Goal: Information Seeking & Learning: Learn about a topic

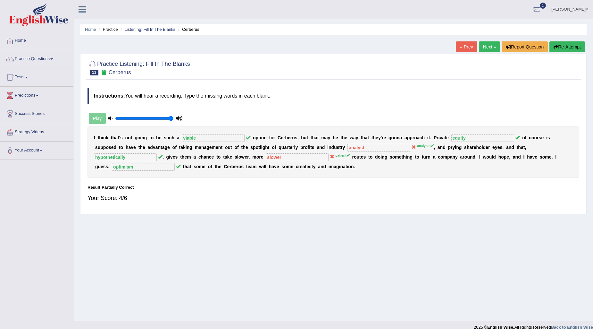
click at [283, 57] on div "Practice Listening: Fill In The Blanks 11 Cerberus Instructions: You will hear …" at bounding box center [333, 134] width 507 height 160
click at [38, 63] on link "Practice Questions" at bounding box center [36, 58] width 73 height 16
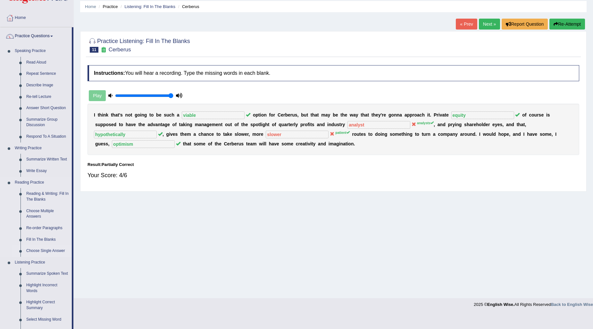
scroll to position [36, 0]
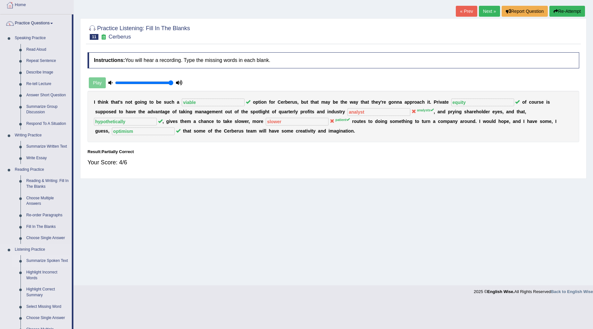
click at [40, 262] on link "Summarize Spoken Text" at bounding box center [47, 261] width 48 height 12
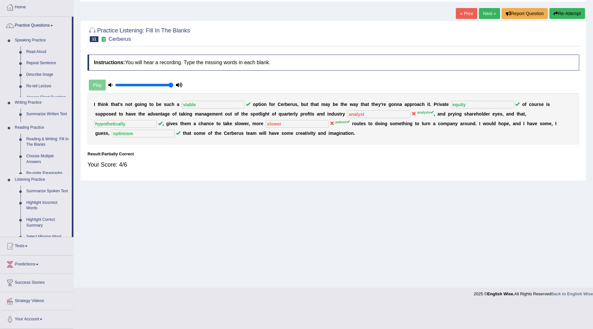
scroll to position [8, 0]
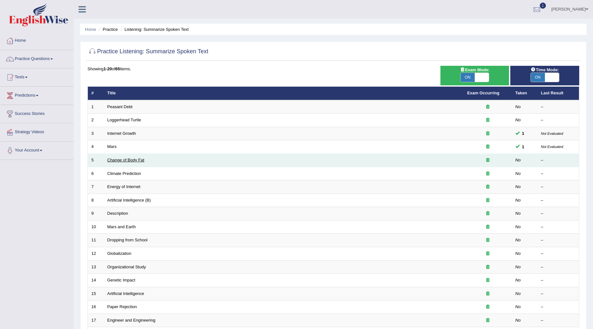
click at [137, 161] on link "Change of Body Fat" at bounding box center [125, 159] width 37 height 5
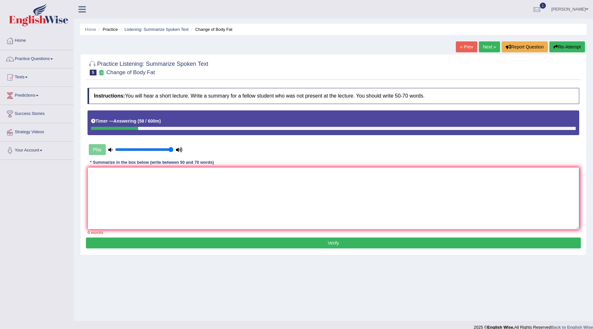
click at [328, 183] on textarea at bounding box center [334, 198] width 492 height 62
click at [165, 171] on textarea "The main topic of the lecture was the diet. Initially, the speaker mentioned" at bounding box center [334, 198] width 492 height 62
click at [245, 173] on textarea "The main topic of the lecture was diet. Initially, the speaker mentioned" at bounding box center [334, 198] width 492 height 62
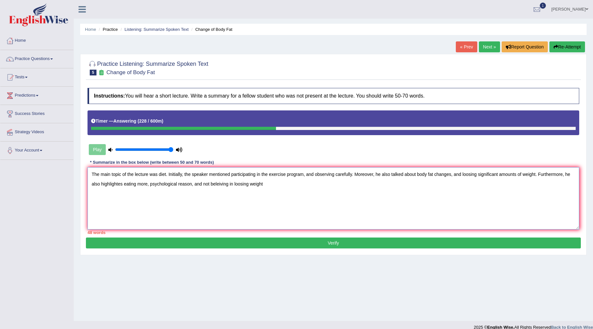
click at [122, 182] on textarea "The main topic of the lecture was diet. Initially, the speaker mentioned partic…" at bounding box center [334, 198] width 492 height 62
click at [192, 181] on textarea "The main topic of the lecture was diet. Initially, the speaker mentioned partic…" at bounding box center [334, 198] width 492 height 62
click at [290, 183] on textarea "The main topic of the lecture was diet. Initially, the speaker mentioned partic…" at bounding box center [334, 198] width 492 height 62
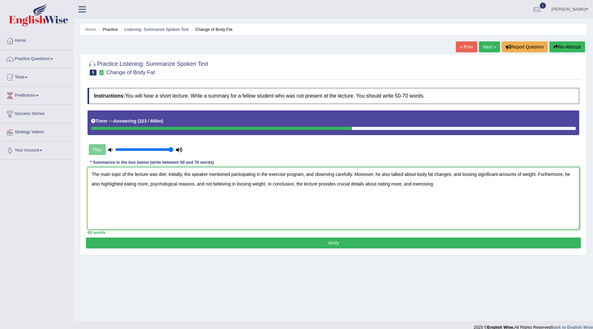
type textarea "The main topic of the lecture was diet. Initially, the speaker mentioned partic…"
click at [264, 245] on button "Verify" at bounding box center [333, 242] width 495 height 11
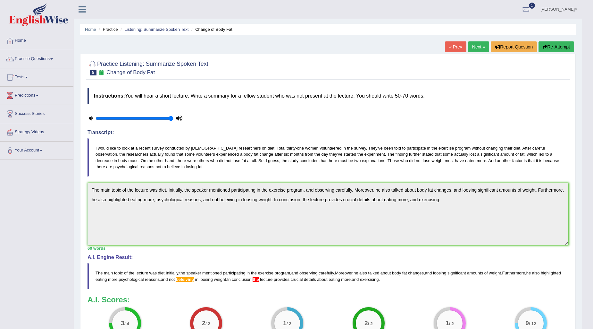
click at [571, 45] on button "Re-Attempt" at bounding box center [557, 46] width 36 height 11
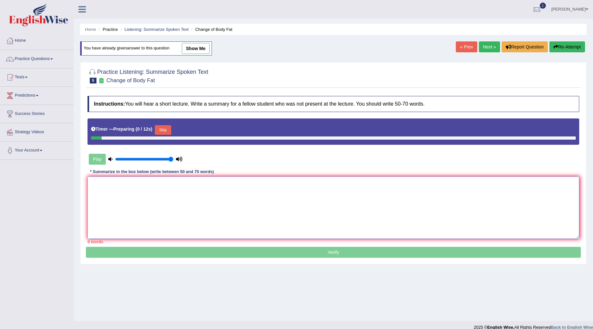
click at [385, 188] on textarea at bounding box center [334, 207] width 492 height 62
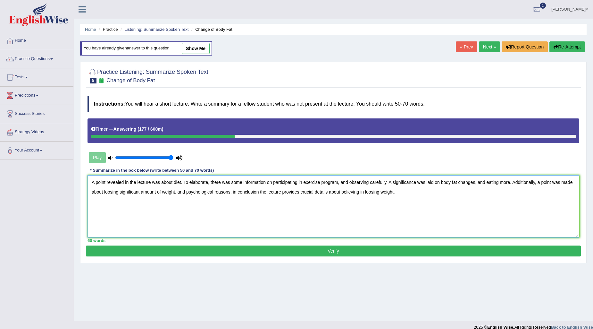
type textarea "A point revealed in the lecture was about diet. To elaborate, there was some in…"
click at [431, 246] on button "Verify" at bounding box center [333, 250] width 495 height 11
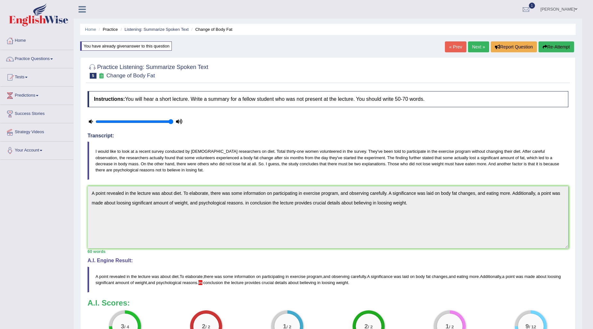
click at [482, 44] on link "Next »" at bounding box center [478, 46] width 21 height 11
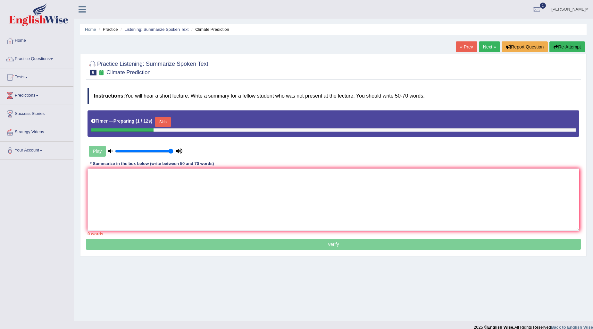
click at [165, 118] on button "Skip" at bounding box center [163, 122] width 16 height 10
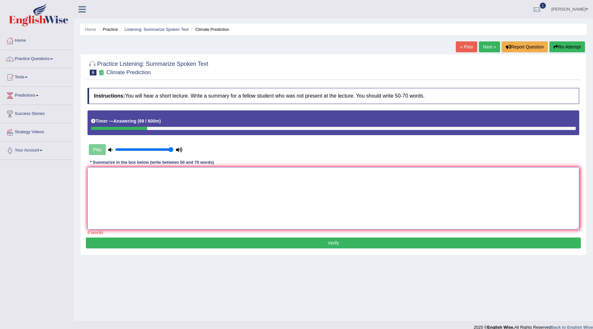
click at [136, 183] on textarea at bounding box center [334, 198] width 492 height 62
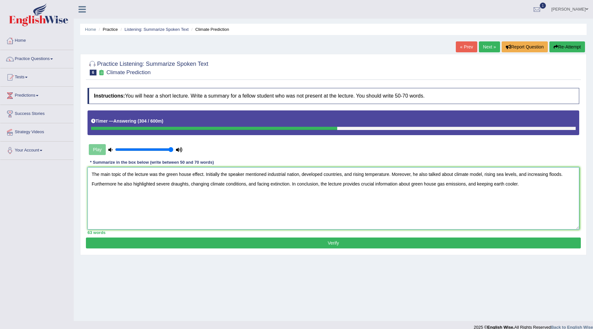
click at [299, 173] on textarea "The main topic of the lecture was the green house effect. Initially the speaker…" at bounding box center [334, 198] width 492 height 62
type textarea "The main topic of the lecture was the green house effect. Initially the speaker…"
click at [408, 243] on button "Verify" at bounding box center [333, 242] width 495 height 11
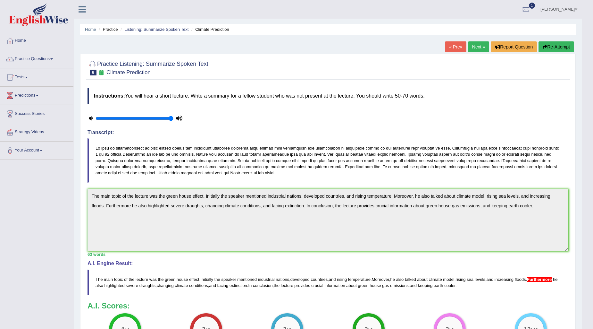
click at [477, 50] on link "Next »" at bounding box center [478, 46] width 21 height 11
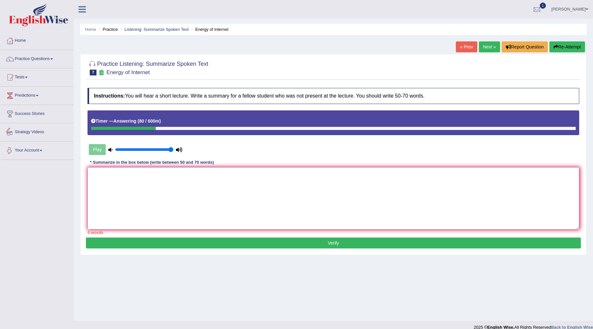
click at [130, 187] on textarea at bounding box center [334, 198] width 492 height 62
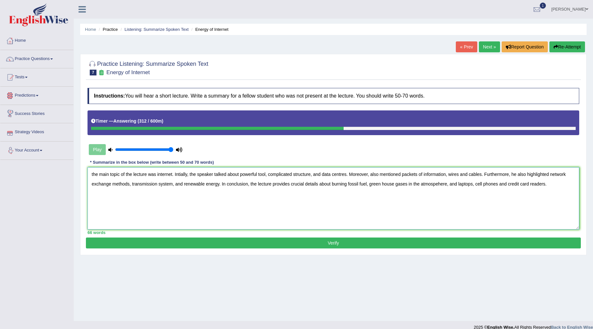
click at [93, 172] on textarea "the main topic of the lecture was internet. Intially, the speaker talked about …" at bounding box center [334, 198] width 492 height 62
click at [372, 173] on textarea "The main topic of the lecture was internet. Intially, the speaker talked about …" at bounding box center [334, 198] width 492 height 62
click at [437, 183] on textarea "The main topic of the lecture was internet. Intially, the speaker talked about …" at bounding box center [334, 198] width 492 height 62
click at [448, 182] on textarea "The main topic of the lecture was internet. Intially, the speaker talked about …" at bounding box center [334, 198] width 492 height 62
click at [518, 181] on textarea "The main topic of the lecture was internet. Intially, the speaker talked about …" at bounding box center [334, 198] width 492 height 62
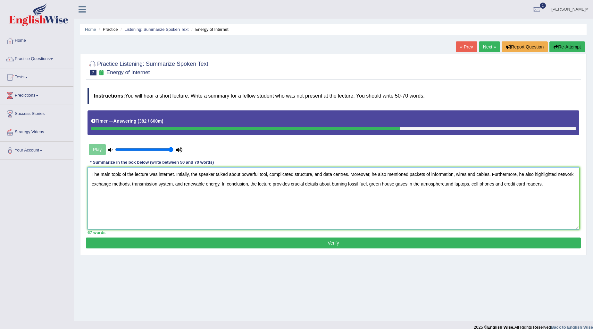
type textarea "The main topic of the lecture was internet. Intially, the speaker talked about …"
click at [504, 239] on button "Verify" at bounding box center [333, 242] width 495 height 11
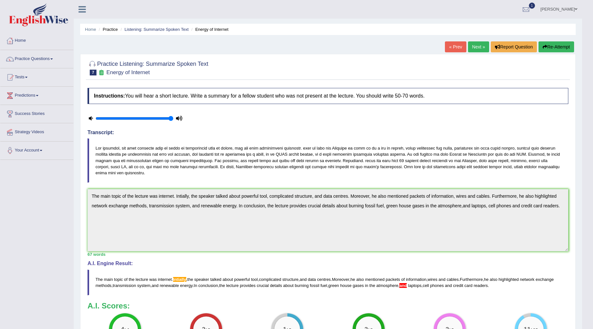
click at [478, 44] on link "Next »" at bounding box center [478, 46] width 21 height 11
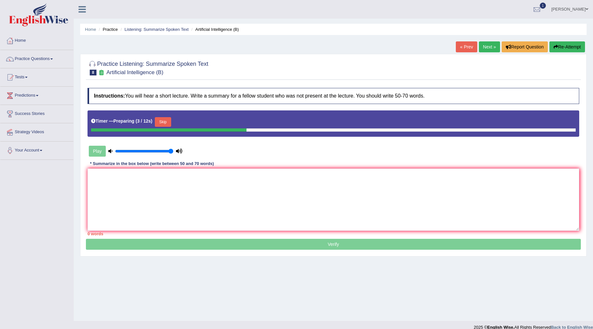
scroll to position [8, 0]
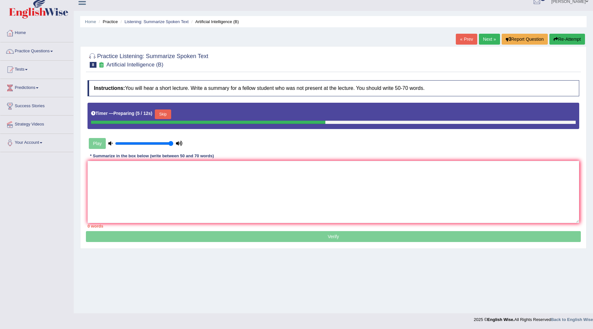
drag, startPoint x: 0, startPoint y: 0, endPoint x: 475, endPoint y: 66, distance: 479.5
click at [168, 112] on button "Skip" at bounding box center [163, 114] width 16 height 10
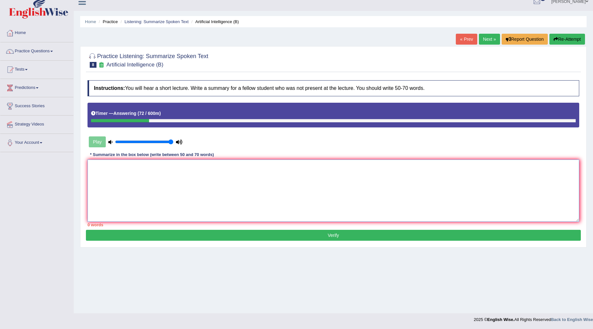
click at [110, 186] on textarea at bounding box center [334, 190] width 492 height 62
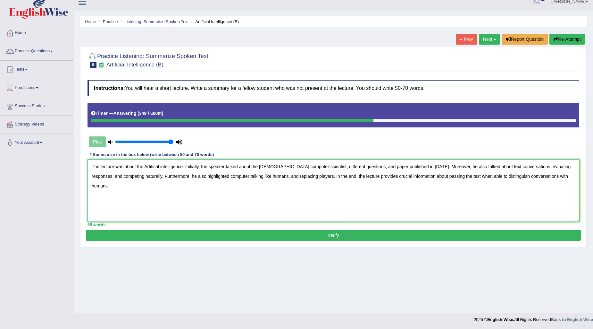
click at [419, 172] on textarea "The lecture was about the Artifical intelligence. Initially, the speaker talked…" at bounding box center [334, 190] width 492 height 62
type textarea "The lecture was about the Artifical intelligence. Initially, the speaker talked…"
click at [405, 237] on button "Verify" at bounding box center [333, 235] width 495 height 11
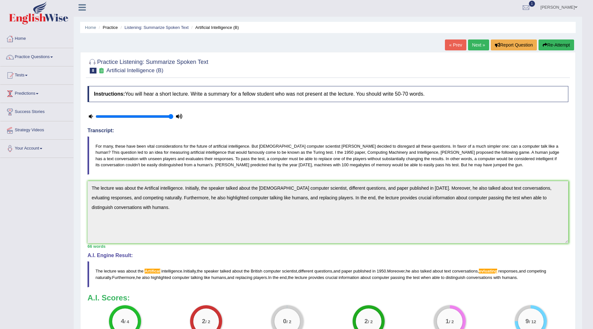
scroll to position [0, 0]
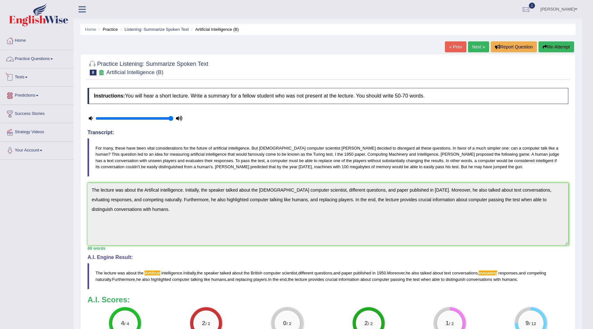
click at [39, 55] on link "Practice Questions" at bounding box center [36, 58] width 73 height 16
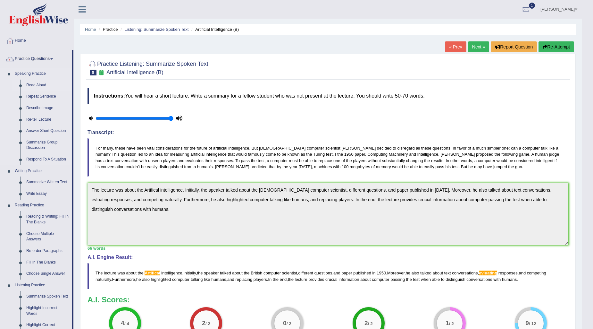
click at [36, 85] on link "Read Aloud" at bounding box center [47, 86] width 48 height 12
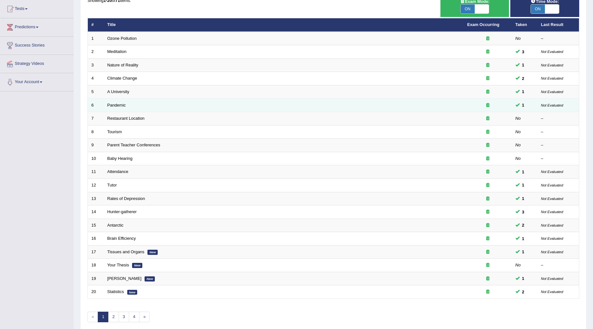
scroll to position [96, 0]
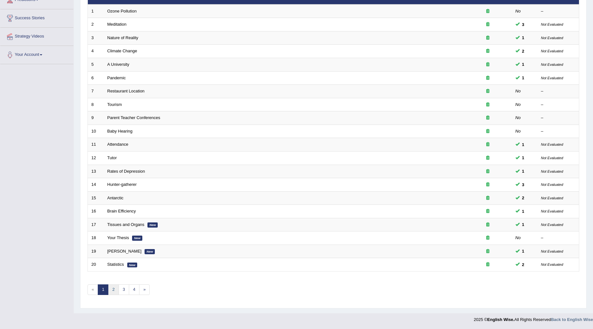
click at [113, 287] on link "2" at bounding box center [113, 289] width 11 height 11
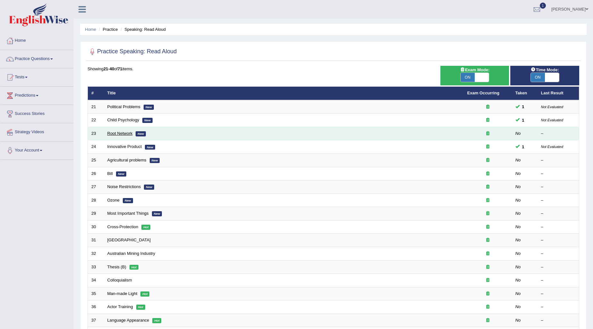
click at [128, 132] on link "Root Network" at bounding box center [119, 133] width 25 height 5
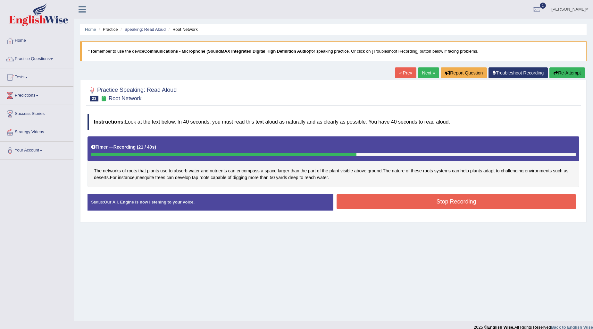
click at [369, 203] on button "Stop Recording" at bounding box center [457, 201] width 240 height 15
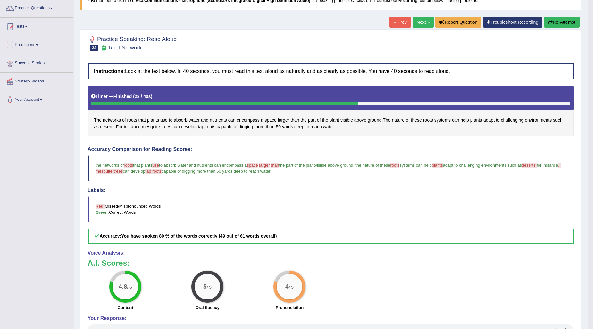
scroll to position [38, 0]
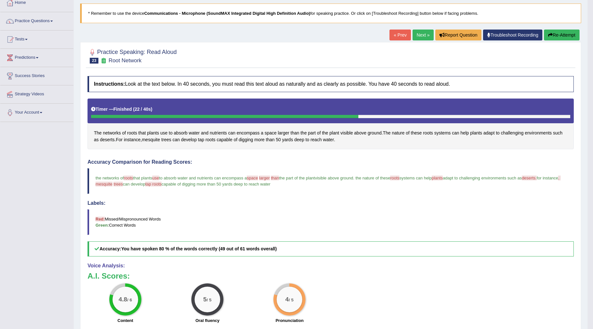
click at [550, 39] on button "Re-Attempt" at bounding box center [562, 35] width 36 height 11
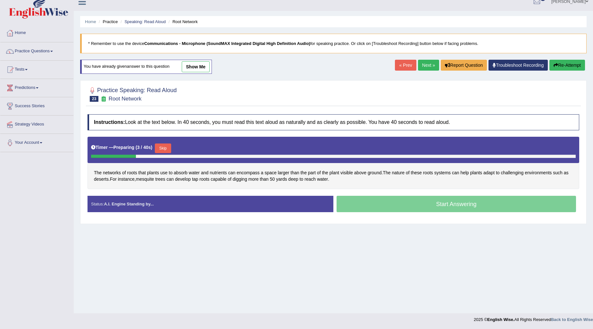
click at [168, 149] on button "Skip" at bounding box center [163, 148] width 16 height 10
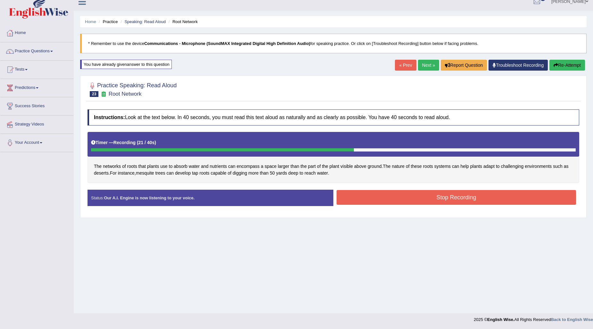
click at [418, 196] on button "Stop Recording" at bounding box center [457, 197] width 240 height 15
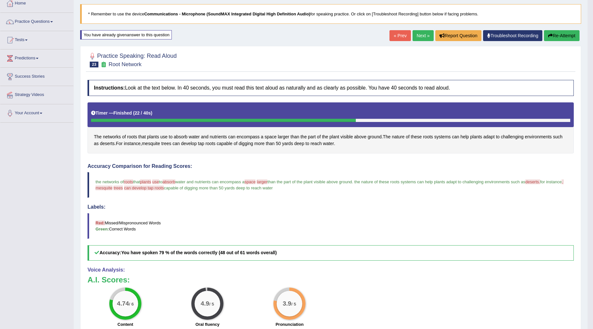
scroll to position [24, 0]
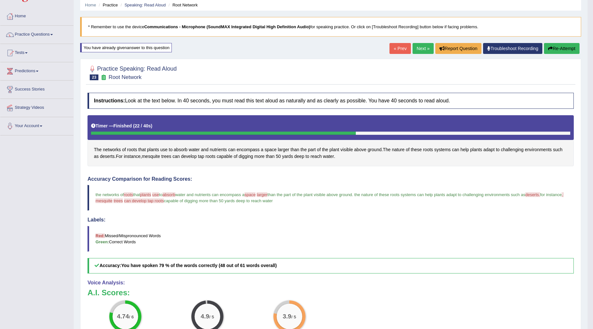
click at [566, 47] on button "Re-Attempt" at bounding box center [562, 48] width 36 height 11
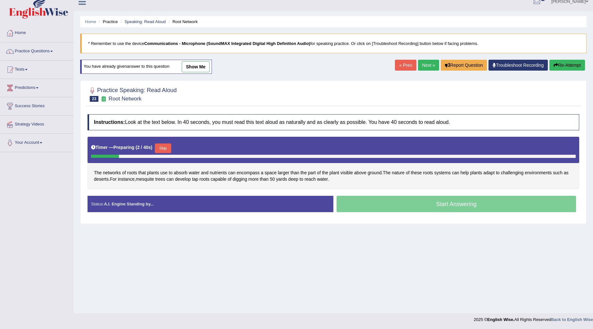
click at [164, 141] on div "Timer — Preparing ( 2 / 40s ) Skip" at bounding box center [334, 150] width 492 height 26
click at [165, 150] on button "Skip" at bounding box center [163, 148] width 16 height 10
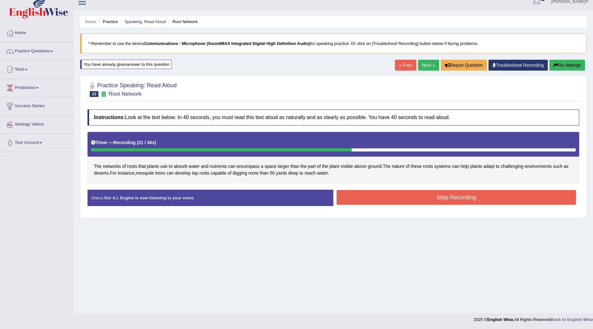
click at [441, 193] on button "Stop Recording" at bounding box center [457, 197] width 240 height 15
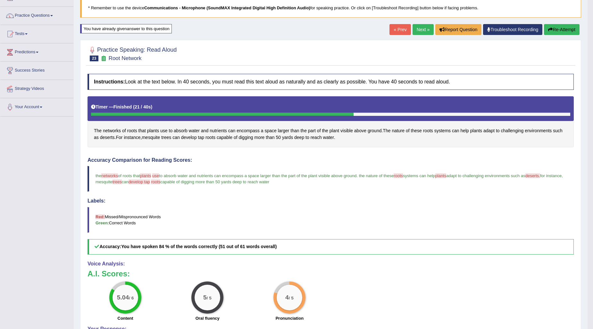
scroll to position [8, 0]
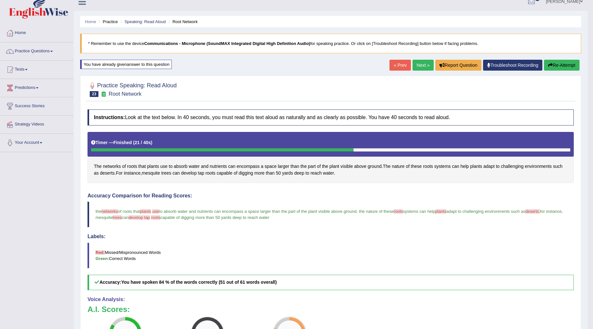
click at [414, 65] on link "Next »" at bounding box center [423, 65] width 21 height 11
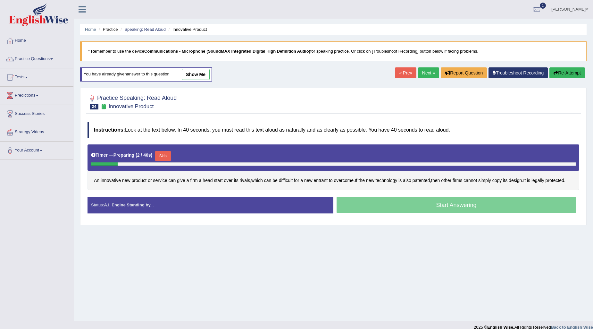
click at [169, 155] on button "Skip" at bounding box center [163, 156] width 16 height 10
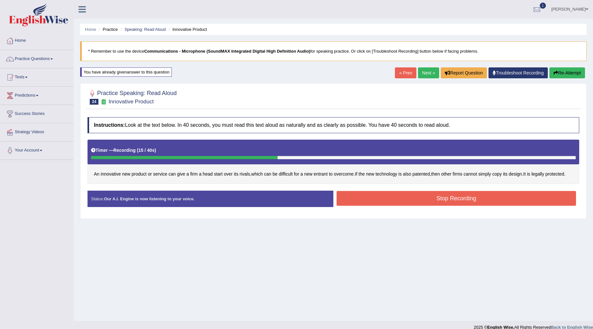
click at [444, 205] on button "Stop Recording" at bounding box center [457, 198] width 240 height 15
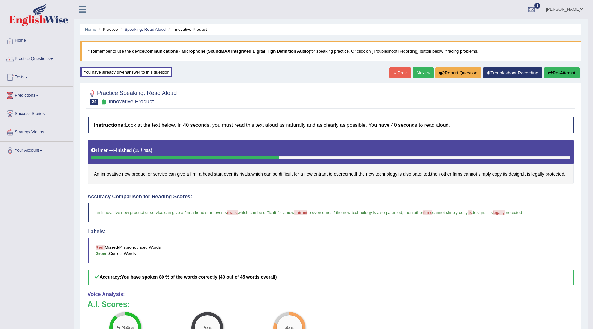
click at [569, 79] on div "« Prev Next » Report Question Troubleshoot Recording Re-Attempt" at bounding box center [486, 73] width 192 height 13
click at [559, 70] on button "Re-Attempt" at bounding box center [562, 72] width 36 height 11
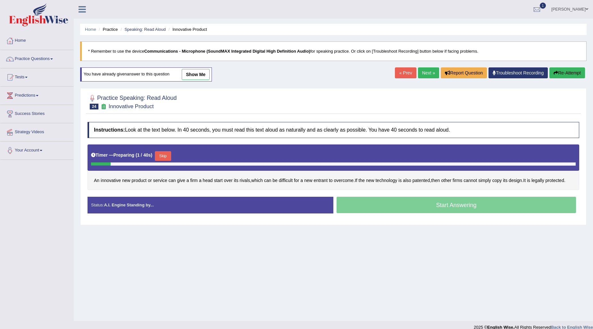
click at [166, 153] on button "Skip" at bounding box center [163, 156] width 16 height 10
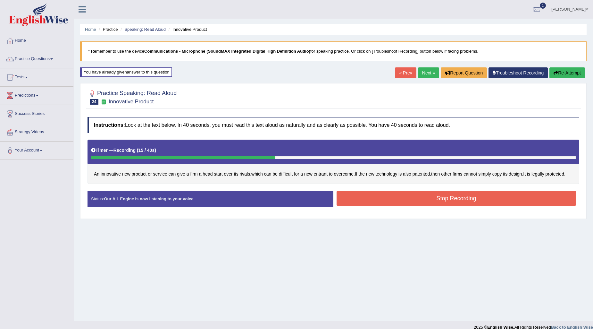
click at [411, 201] on button "Stop Recording" at bounding box center [457, 198] width 240 height 15
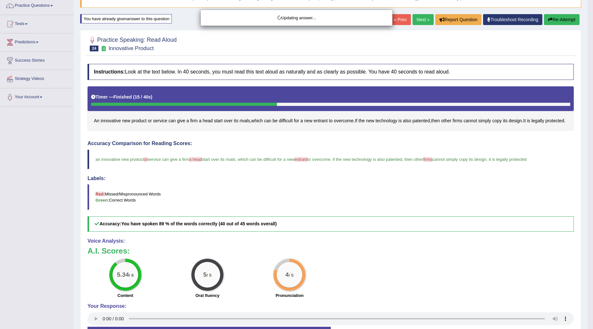
scroll to position [36, 0]
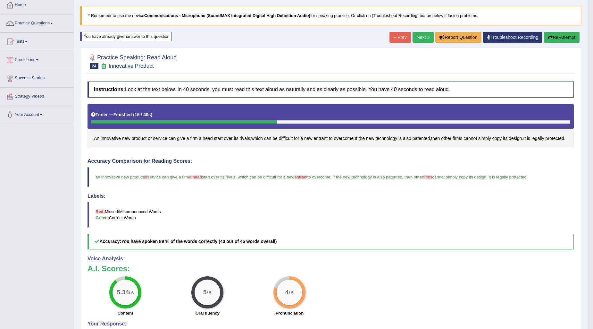
click at [419, 41] on link "Next »" at bounding box center [423, 37] width 21 height 11
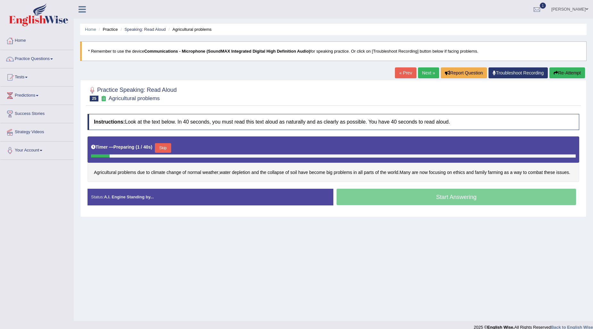
click at [170, 145] on button "Skip" at bounding box center [163, 148] width 16 height 10
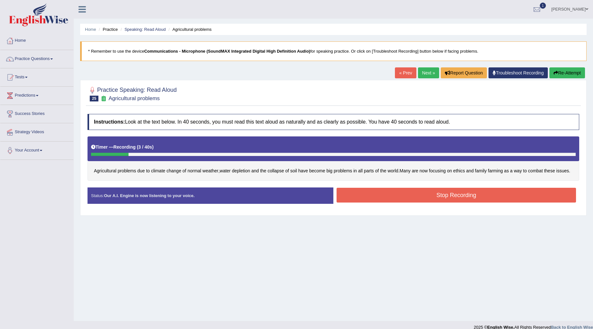
click at [559, 78] on button "Re-Attempt" at bounding box center [568, 72] width 36 height 11
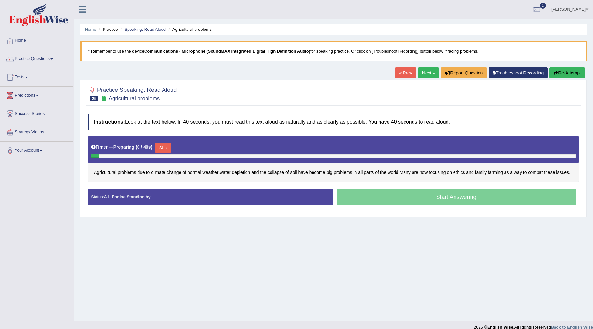
click at [160, 146] on button "Skip" at bounding box center [163, 148] width 16 height 10
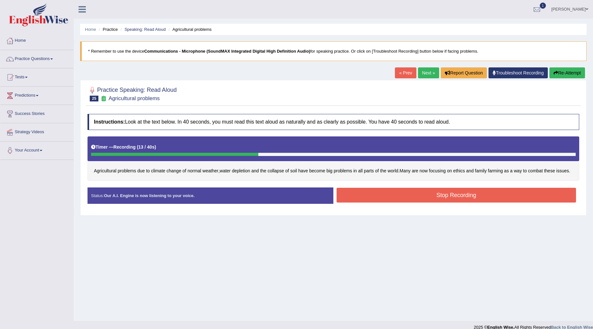
click at [423, 199] on button "Stop Recording" at bounding box center [457, 195] width 240 height 15
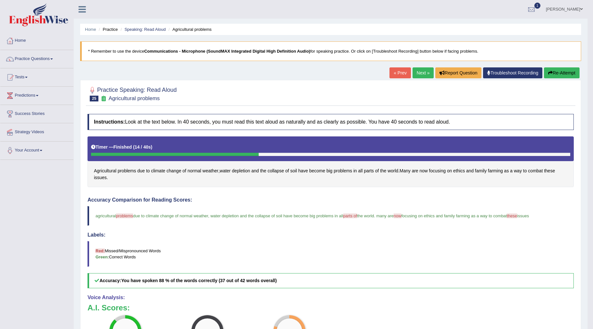
click at [415, 70] on link "Next »" at bounding box center [423, 72] width 21 height 11
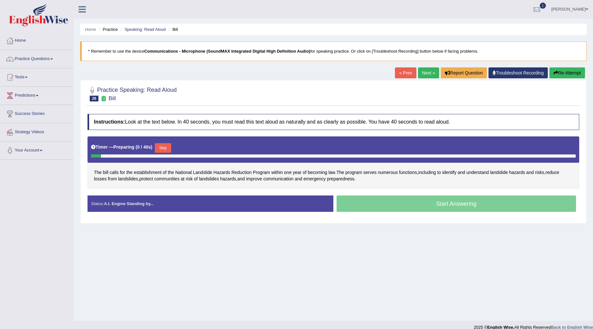
click at [166, 146] on button "Skip" at bounding box center [163, 148] width 16 height 10
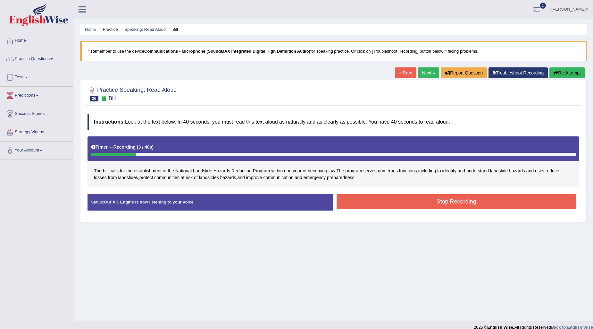
click at [576, 68] on button "Re-Attempt" at bounding box center [568, 72] width 36 height 11
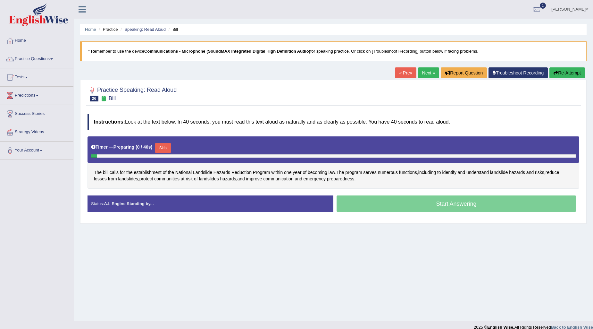
click at [165, 150] on button "Skip" at bounding box center [163, 148] width 16 height 10
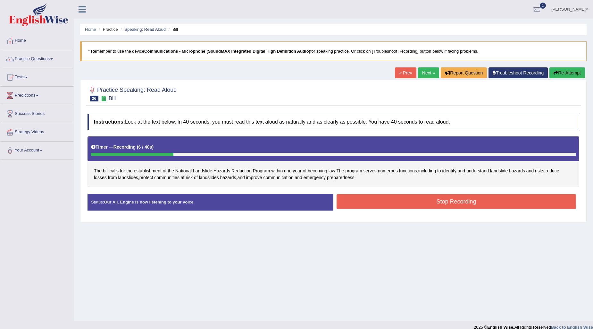
click at [547, 200] on button "Stop Recording" at bounding box center [457, 201] width 240 height 15
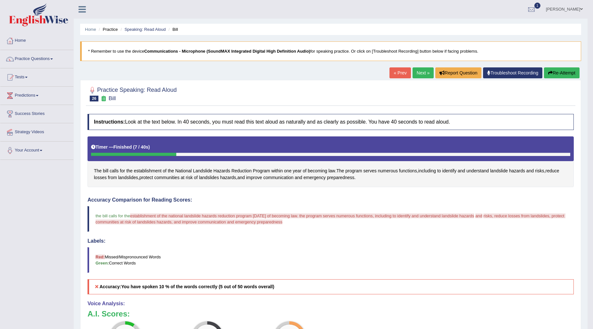
scroll to position [36, 0]
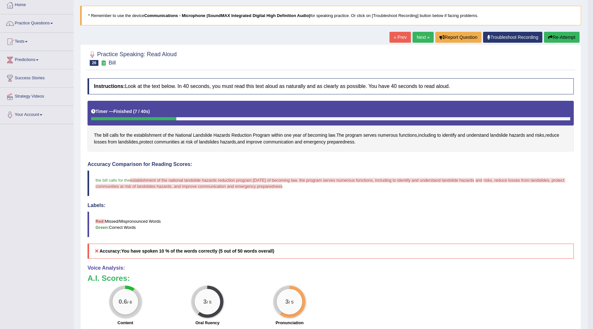
click at [573, 36] on button "Re-Attempt" at bounding box center [562, 37] width 36 height 11
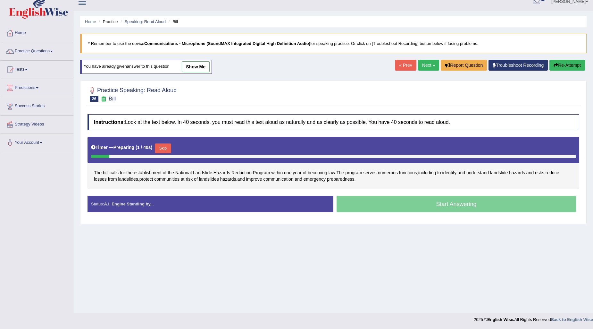
click at [169, 145] on button "Skip" at bounding box center [163, 148] width 16 height 10
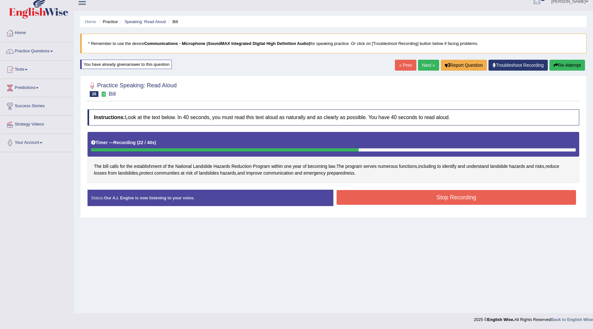
click at [477, 199] on button "Stop Recording" at bounding box center [457, 197] width 240 height 15
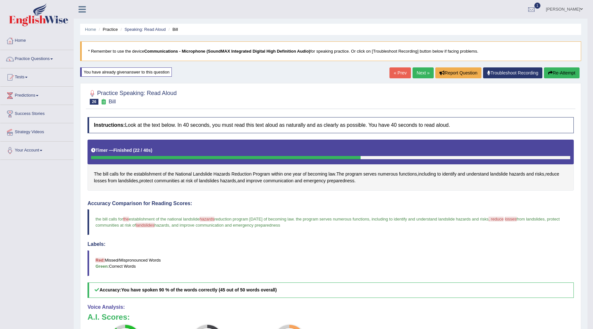
click at [426, 72] on link "Next »" at bounding box center [423, 72] width 21 height 11
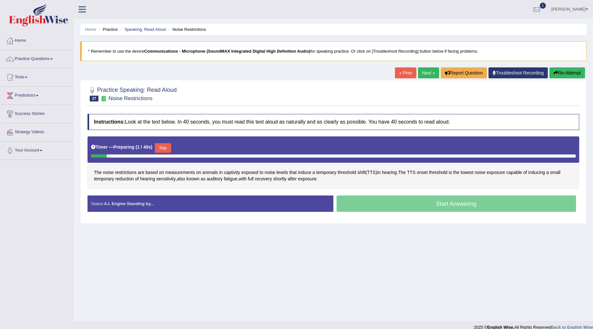
click at [167, 147] on button "Skip" at bounding box center [163, 148] width 16 height 10
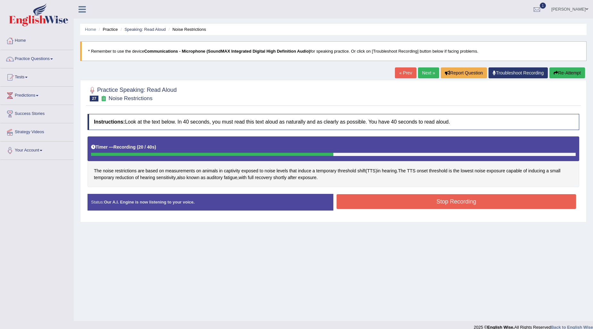
click at [479, 208] on button "Stop Recording" at bounding box center [457, 201] width 240 height 15
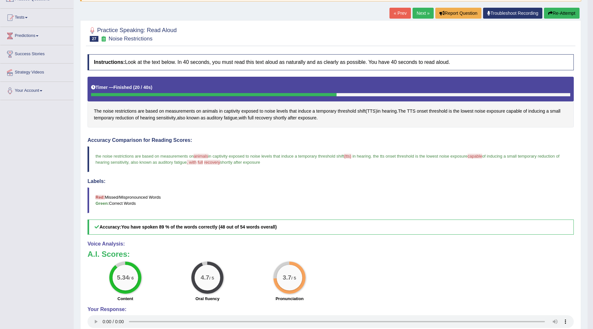
scroll to position [36, 0]
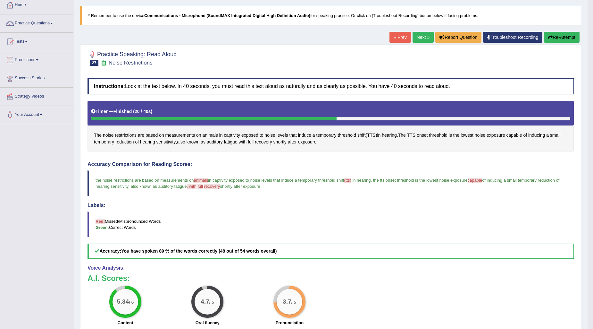
click at [416, 40] on link "Next »" at bounding box center [423, 37] width 21 height 11
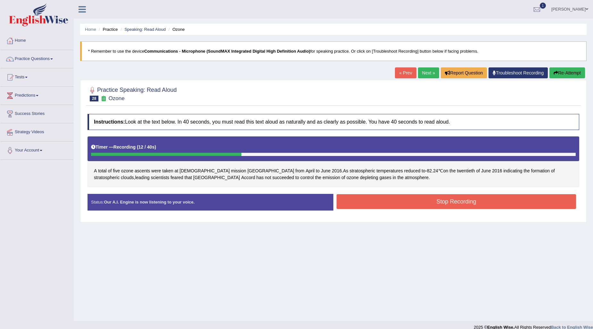
click at [424, 75] on link "Next »" at bounding box center [428, 72] width 21 height 11
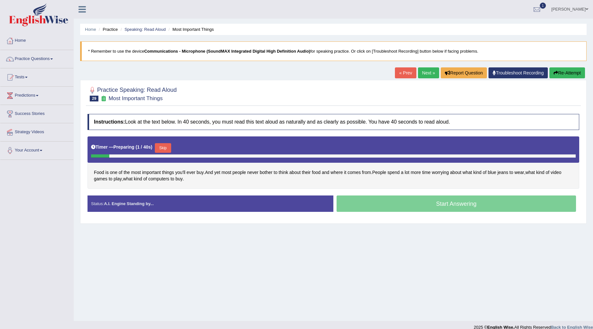
click at [171, 145] on button "Skip" at bounding box center [163, 148] width 16 height 10
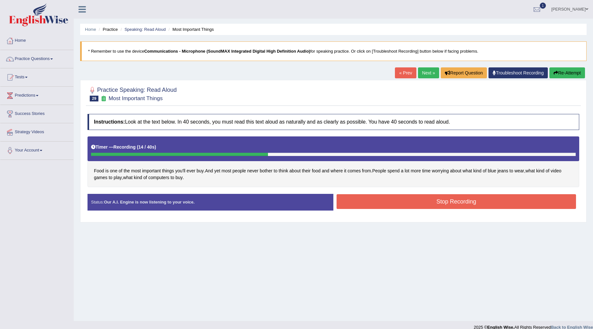
click at [454, 195] on button "Stop Recording" at bounding box center [457, 201] width 240 height 15
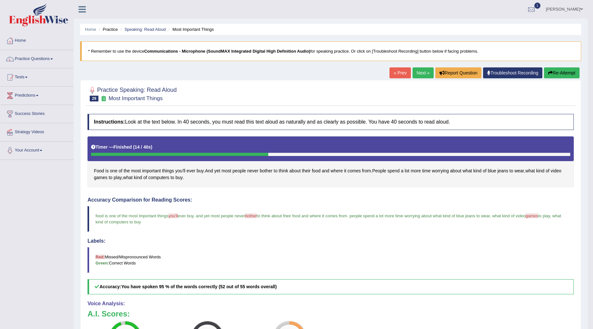
click at [427, 78] on link "Next »" at bounding box center [423, 72] width 21 height 11
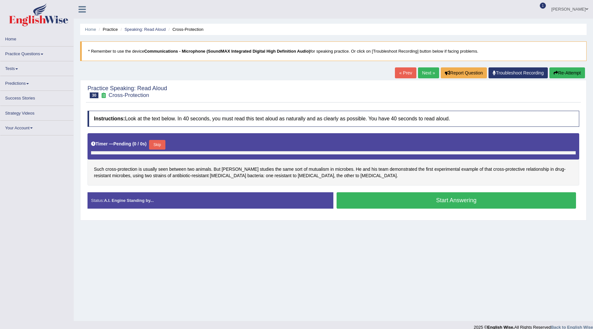
click at [160, 140] on button "Skip" at bounding box center [157, 145] width 16 height 10
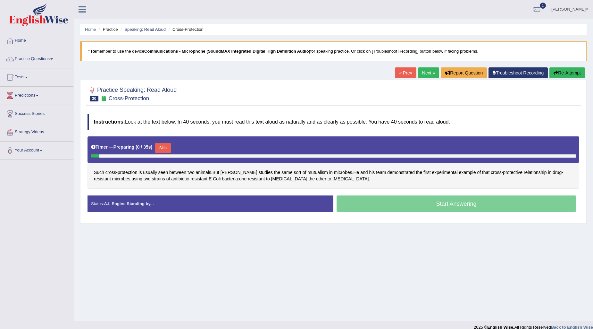
click at [171, 142] on div "Timer — Preparing ( 0 / 35s ) Skip" at bounding box center [333, 147] width 485 height 13
click at [171, 148] on button "Skip" at bounding box center [163, 148] width 16 height 10
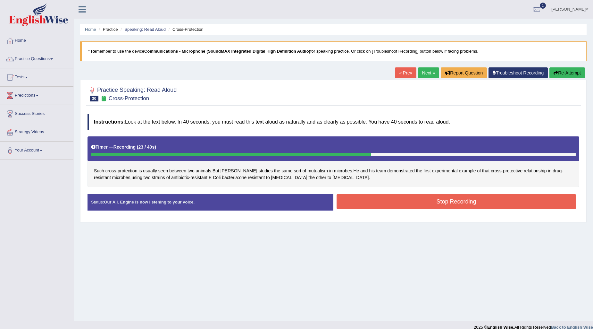
click at [437, 198] on button "Stop Recording" at bounding box center [457, 201] width 240 height 15
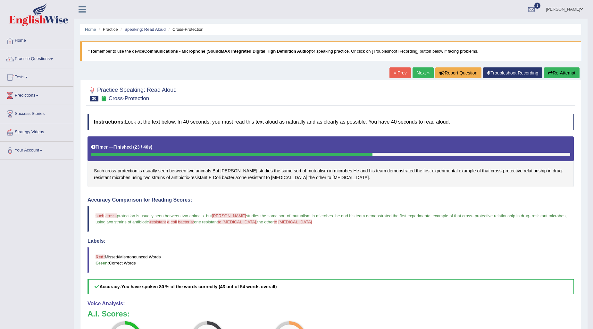
click at [569, 74] on button "Re-Attempt" at bounding box center [562, 72] width 36 height 11
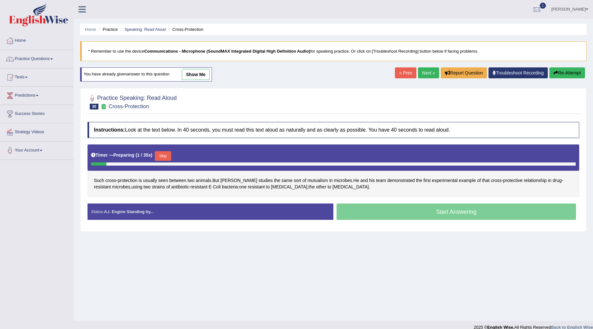
click at [163, 159] on button "Skip" at bounding box center [163, 156] width 16 height 10
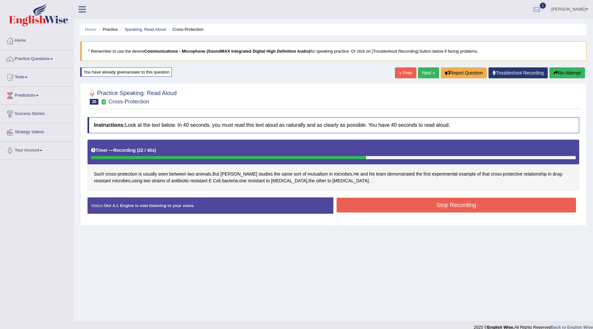
scroll to position [8, 0]
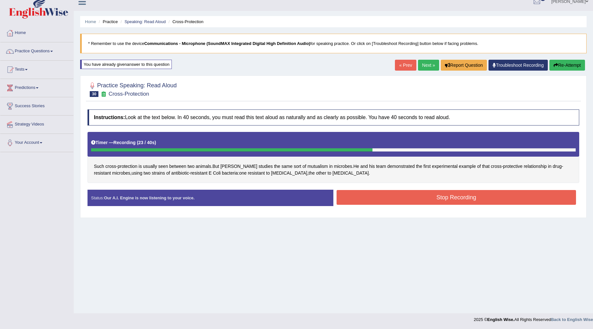
click at [444, 195] on button "Stop Recording" at bounding box center [457, 197] width 240 height 15
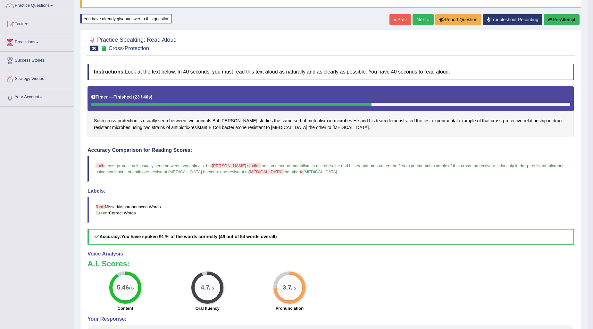
scroll to position [43, 0]
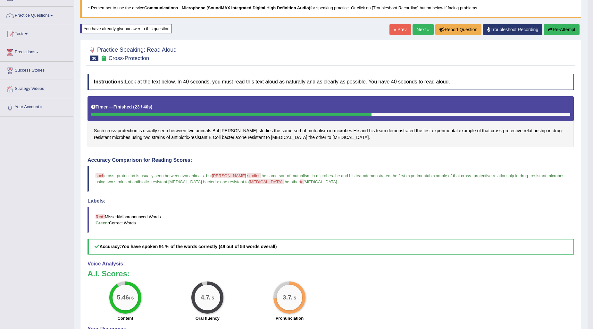
click at [419, 24] on link "Next »" at bounding box center [423, 29] width 21 height 11
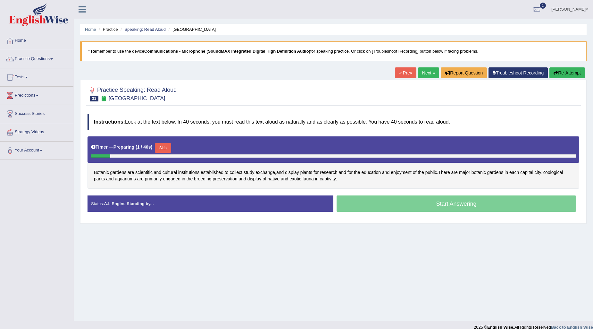
click at [165, 153] on div "Skip" at bounding box center [163, 148] width 16 height 11
click at [165, 149] on button "Skip" at bounding box center [163, 148] width 16 height 10
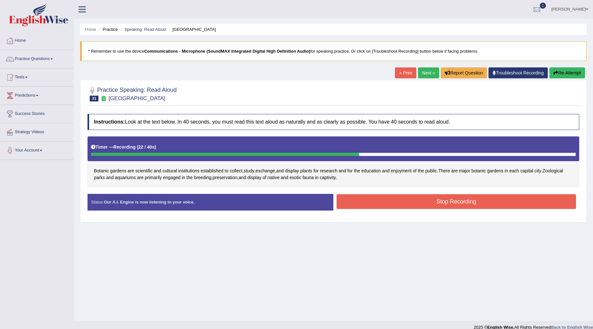
click at [403, 207] on button "Stop Recording" at bounding box center [457, 201] width 240 height 15
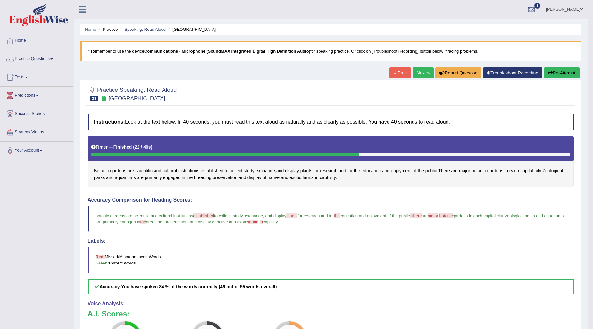
click at [419, 73] on link "Next »" at bounding box center [423, 72] width 21 height 11
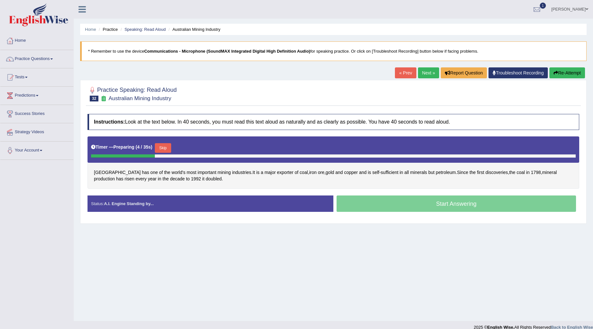
click at [161, 153] on div "Skip" at bounding box center [163, 148] width 16 height 11
click at [161, 145] on button "Skip" at bounding box center [163, 148] width 16 height 10
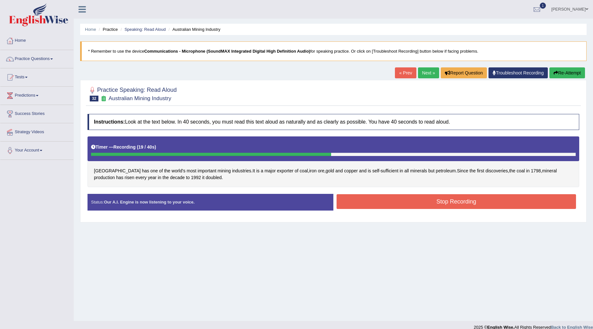
click at [461, 204] on button "Stop Recording" at bounding box center [457, 201] width 240 height 15
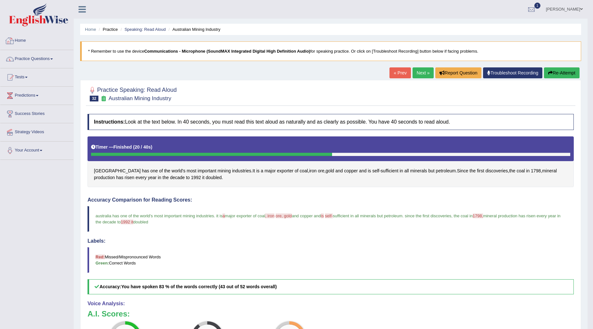
click at [46, 54] on link "Practice Questions" at bounding box center [36, 58] width 73 height 16
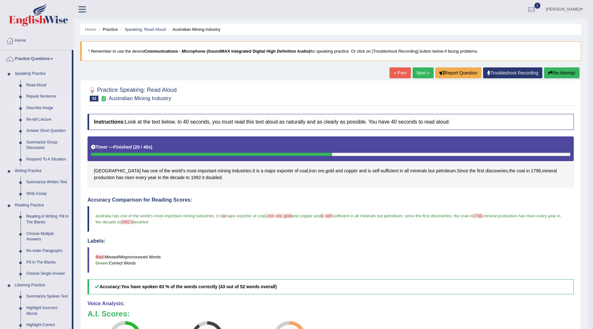
click at [37, 106] on link "Describe Image" at bounding box center [47, 108] width 48 height 12
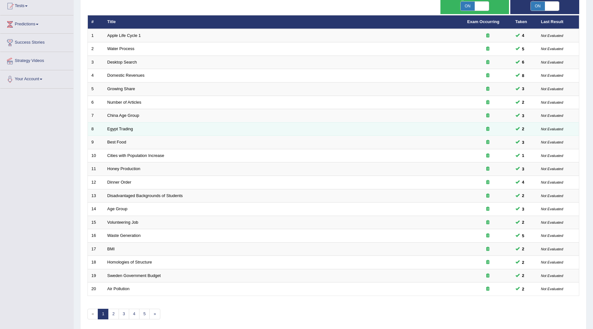
scroll to position [96, 0]
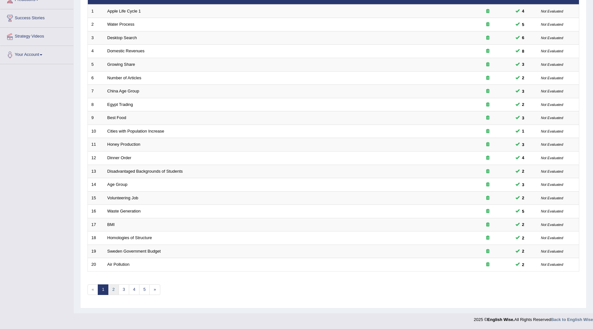
click at [114, 285] on link "2" at bounding box center [113, 289] width 11 height 11
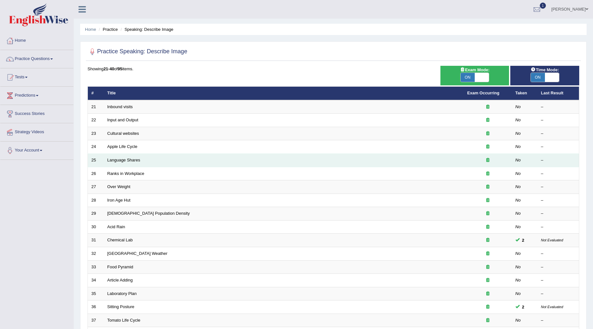
scroll to position [71, 0]
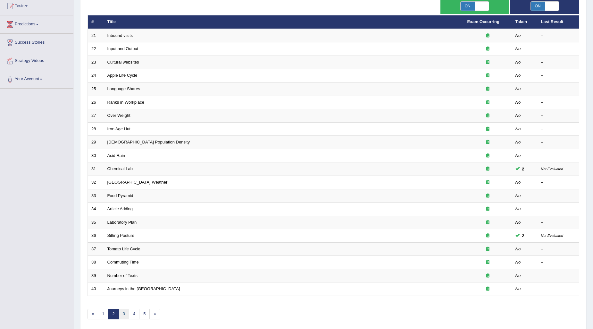
click at [124, 313] on link "3" at bounding box center [124, 314] width 11 height 11
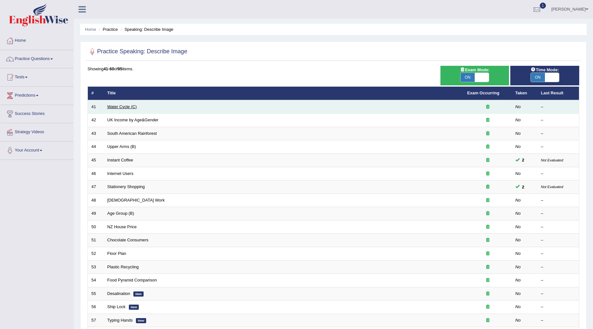
click at [124, 107] on link "Water Cycle (C)" at bounding box center [122, 106] width 30 height 5
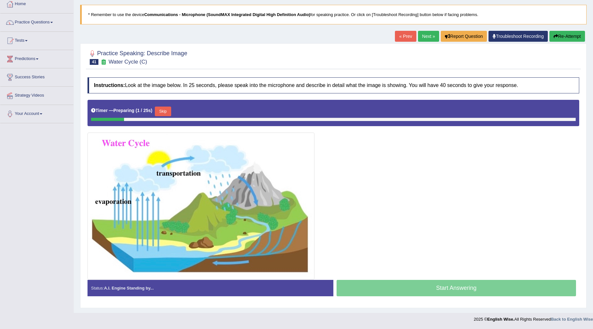
click at [162, 112] on button "Skip" at bounding box center [163, 111] width 16 height 10
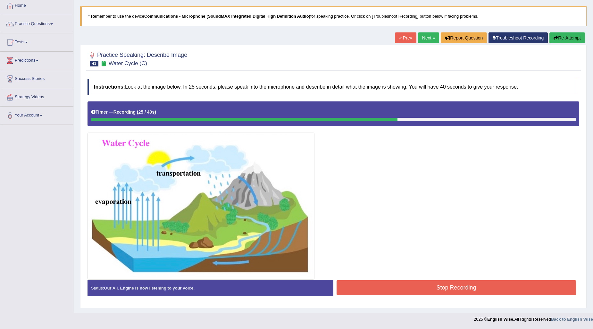
click at [450, 287] on button "Stop Recording" at bounding box center [457, 287] width 240 height 15
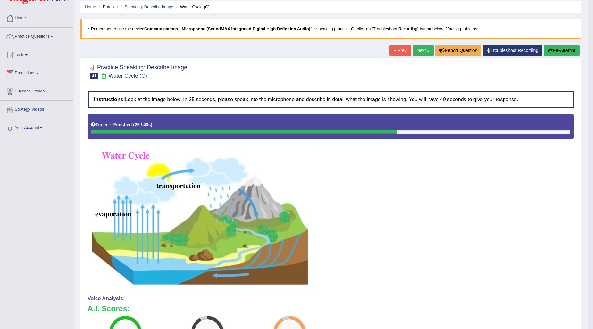
scroll to position [22, 0]
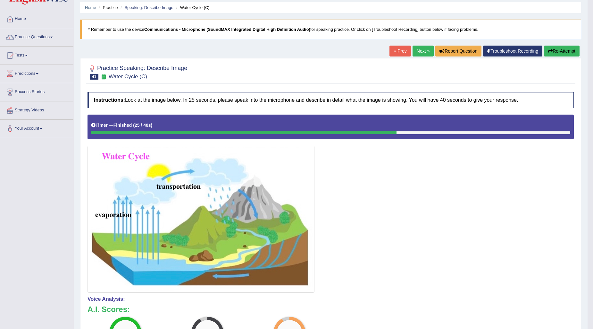
click at [556, 48] on button "Re-Attempt" at bounding box center [562, 51] width 36 height 11
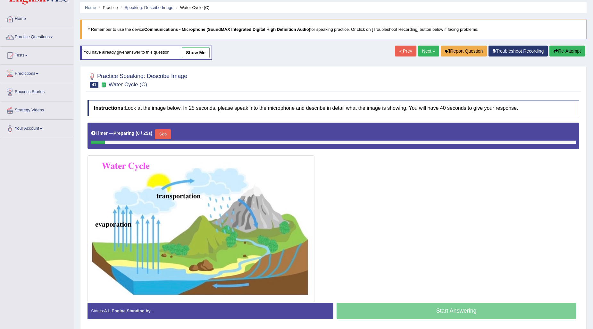
click at [166, 133] on button "Skip" at bounding box center [163, 134] width 16 height 10
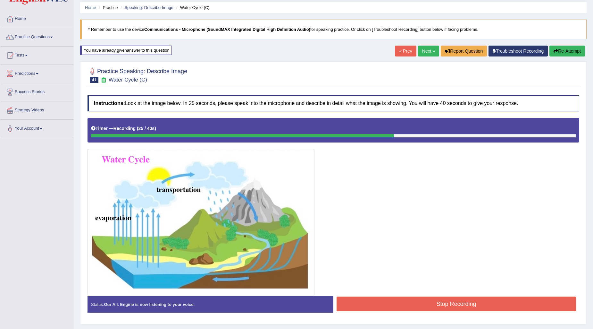
click at [421, 309] on button "Stop Recording" at bounding box center [457, 303] width 240 height 15
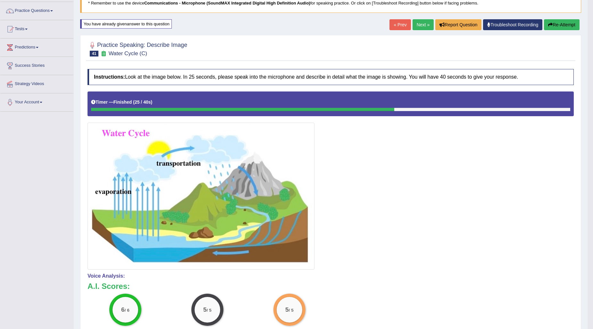
scroll to position [41, 0]
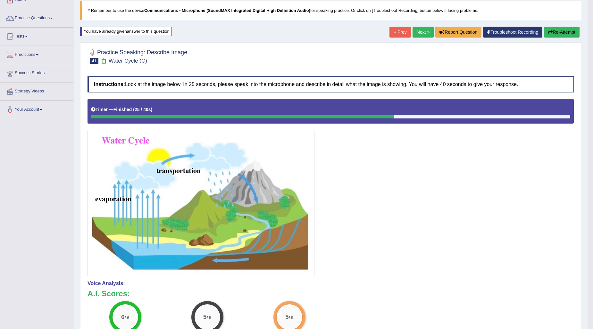
click at [425, 32] on link "Next »" at bounding box center [423, 32] width 21 height 11
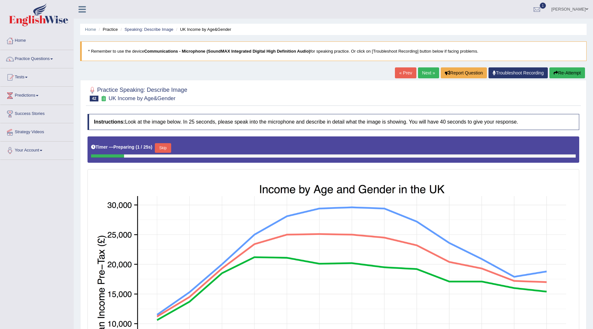
click at [158, 150] on button "Skip" at bounding box center [163, 148] width 16 height 10
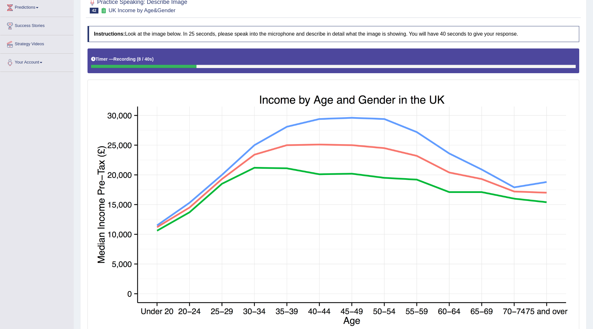
scroll to position [36, 0]
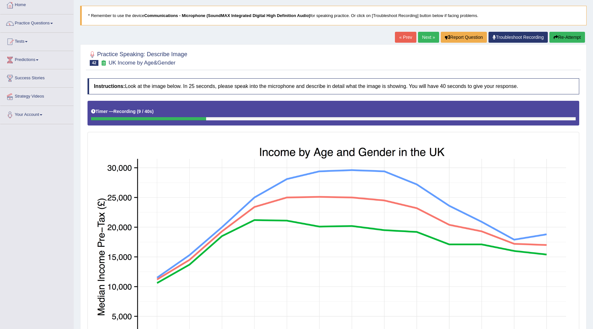
click at [566, 41] on button "Re-Attempt" at bounding box center [568, 37] width 36 height 11
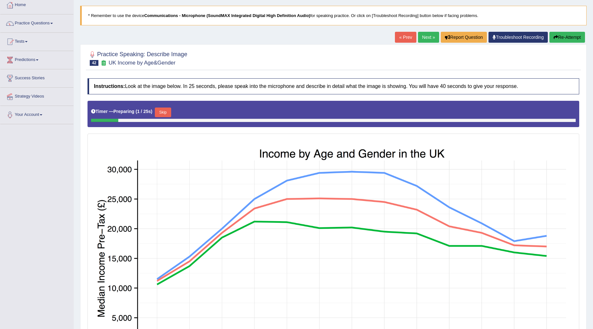
click at [166, 109] on button "Skip" at bounding box center [163, 112] width 16 height 10
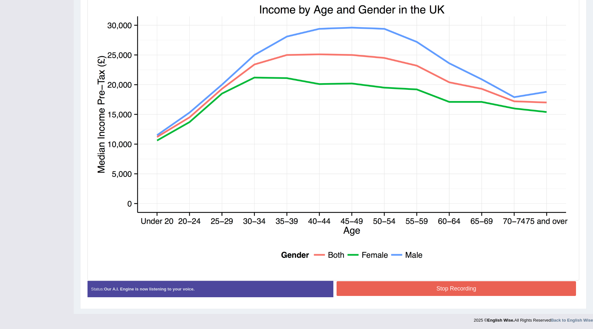
scroll to position [179, 0]
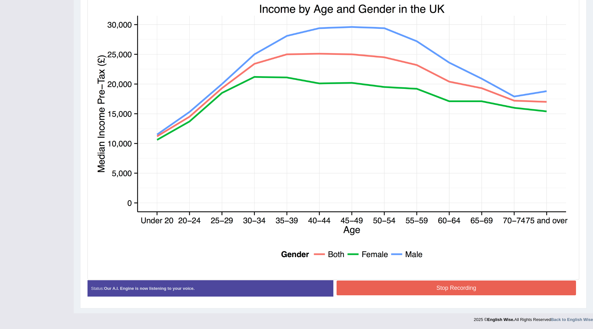
click at [497, 288] on button "Stop Recording" at bounding box center [457, 287] width 240 height 15
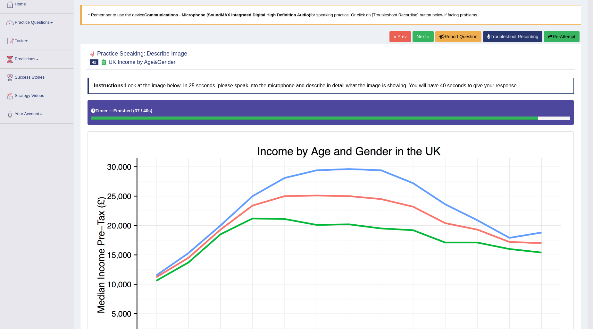
scroll to position [0, 0]
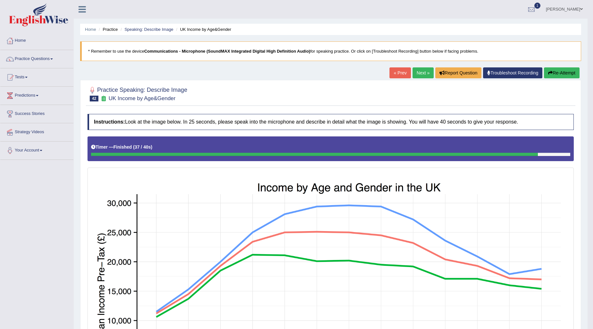
click at [570, 72] on button "Re-Attempt" at bounding box center [562, 72] width 36 height 11
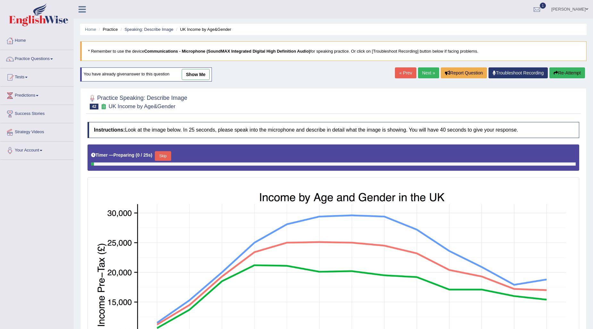
click at [163, 151] on button "Skip" at bounding box center [163, 156] width 16 height 10
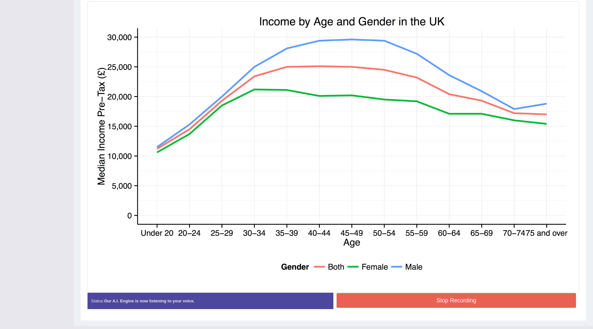
scroll to position [182, 0]
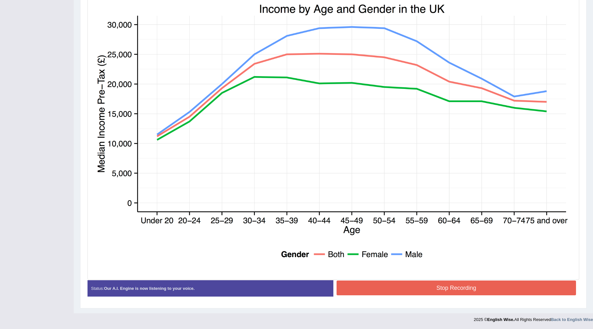
click at [523, 286] on button "Stop Recording" at bounding box center [457, 287] width 240 height 15
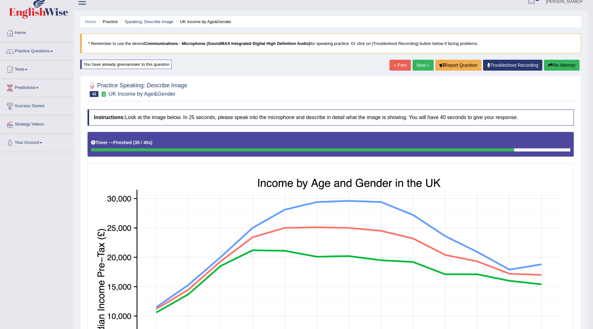
scroll to position [4, 0]
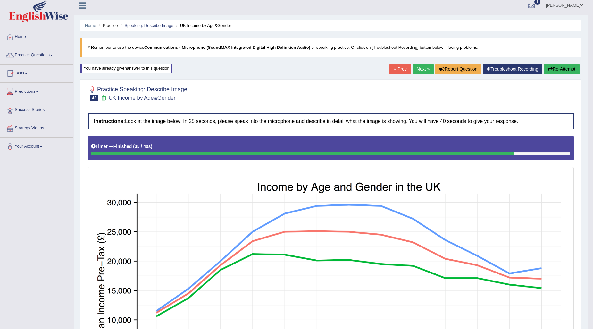
click at [416, 68] on link "Next »" at bounding box center [423, 68] width 21 height 11
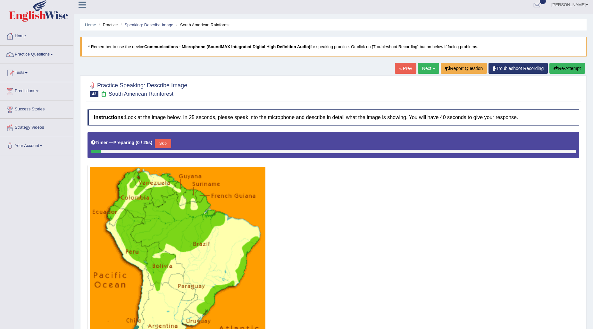
click at [169, 143] on button "Skip" at bounding box center [163, 144] width 16 height 10
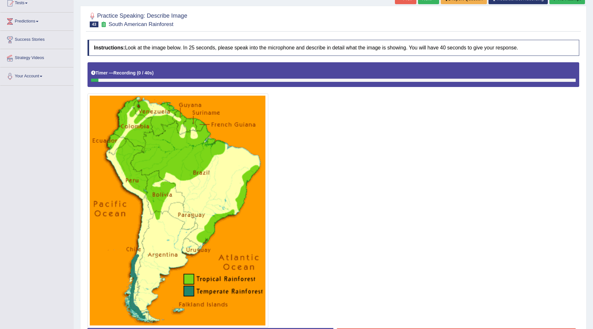
scroll to position [111, 0]
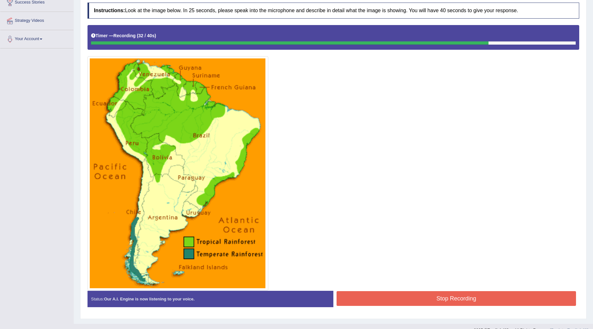
click at [463, 294] on button "Stop Recording" at bounding box center [457, 298] width 240 height 15
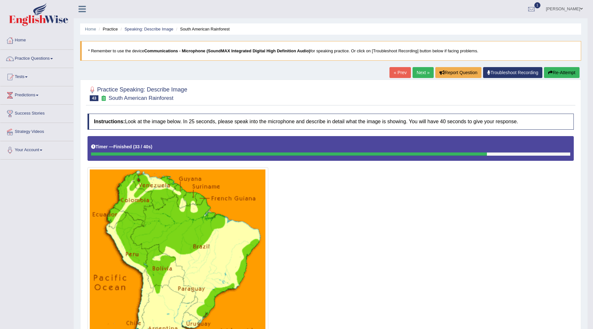
scroll to position [0, 0]
click at [563, 76] on button "Re-Attempt" at bounding box center [562, 72] width 36 height 11
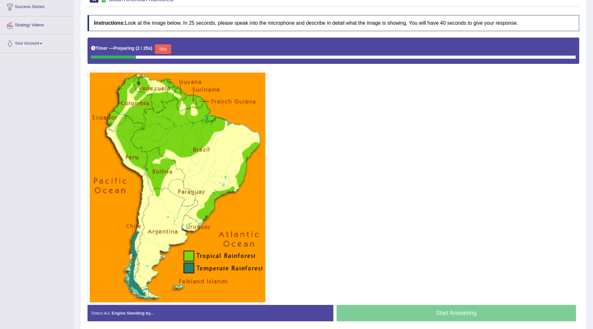
click at [167, 45] on button "Skip" at bounding box center [163, 49] width 16 height 10
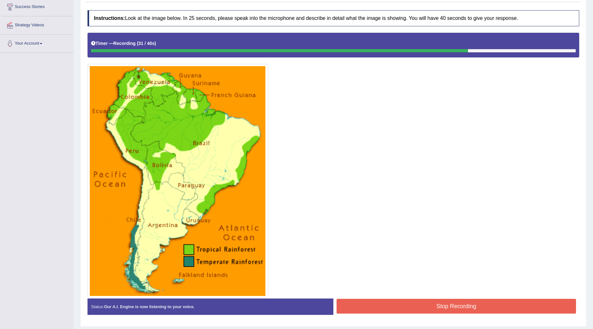
click at [454, 304] on button "Stop Recording" at bounding box center [457, 306] width 240 height 15
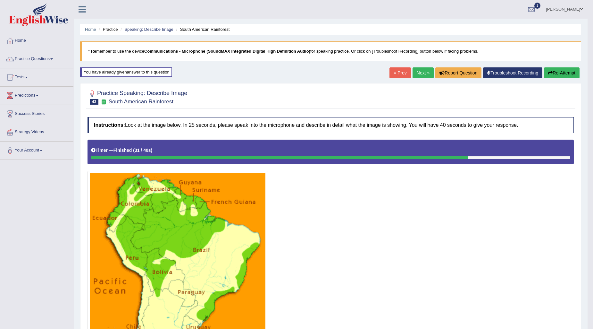
click at [423, 71] on link "Next »" at bounding box center [423, 72] width 21 height 11
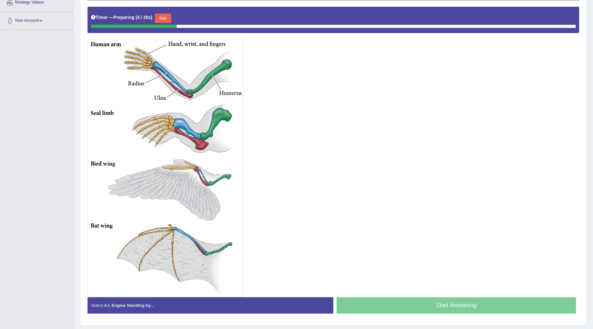
scroll to position [142, 0]
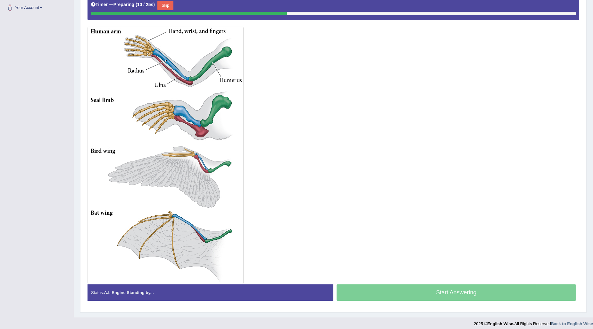
click at [173, 2] on button "Skip" at bounding box center [165, 6] width 16 height 10
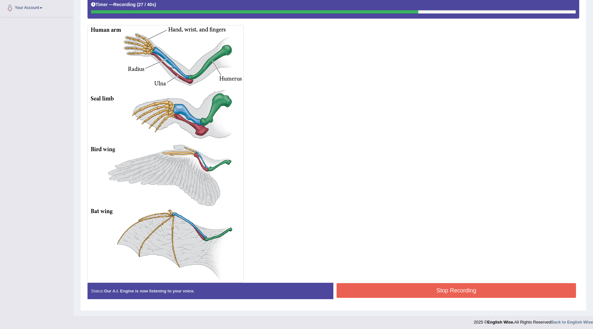
click at [521, 297] on button "Stop Recording" at bounding box center [457, 290] width 240 height 15
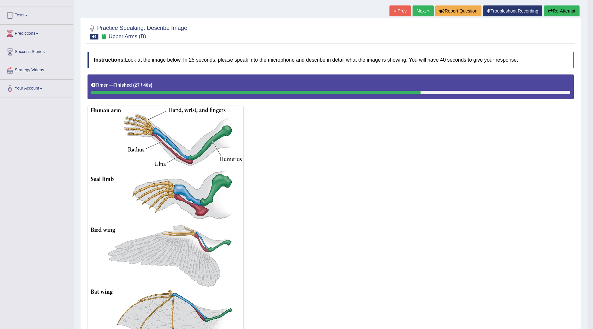
scroll to position [61, 0]
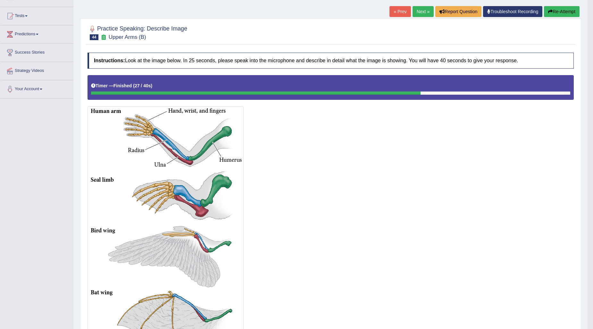
click at [426, 12] on link "Next »" at bounding box center [423, 11] width 21 height 11
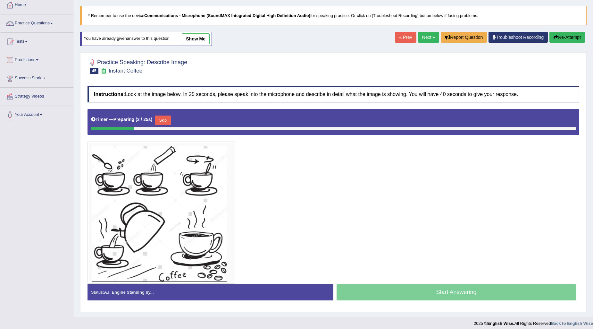
click at [169, 118] on button "Skip" at bounding box center [163, 120] width 16 height 10
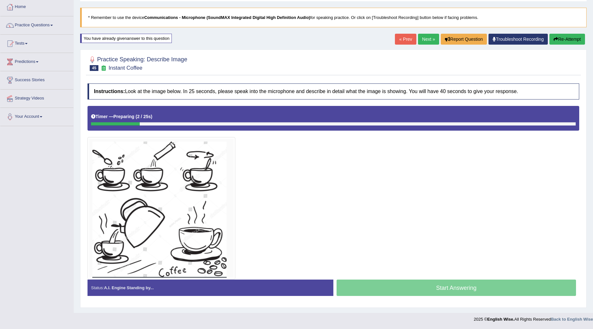
scroll to position [33, 0]
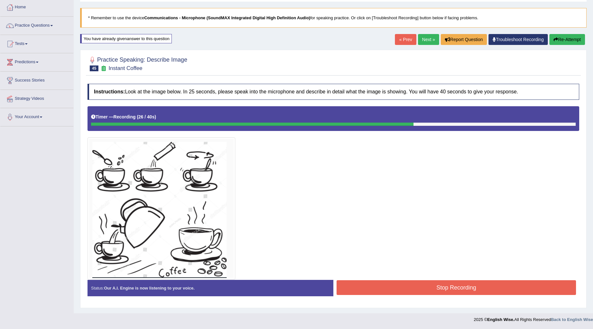
click at [413, 289] on button "Stop Recording" at bounding box center [457, 287] width 240 height 15
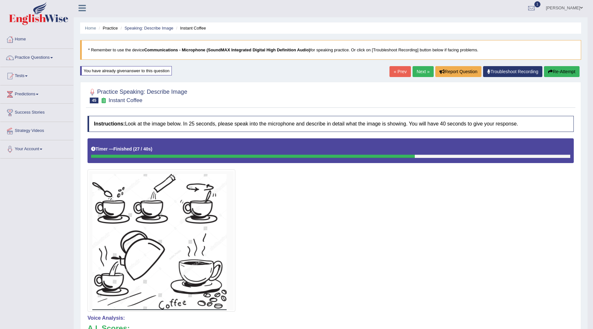
scroll to position [0, 0]
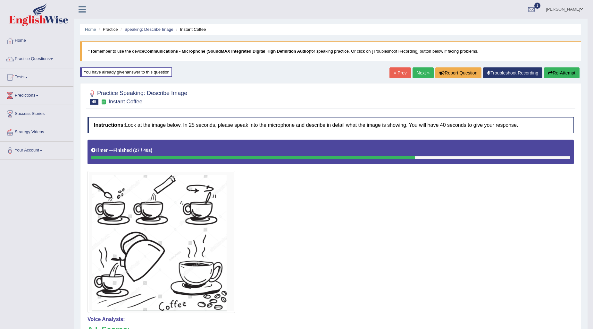
click at [414, 74] on link "Next »" at bounding box center [423, 72] width 21 height 11
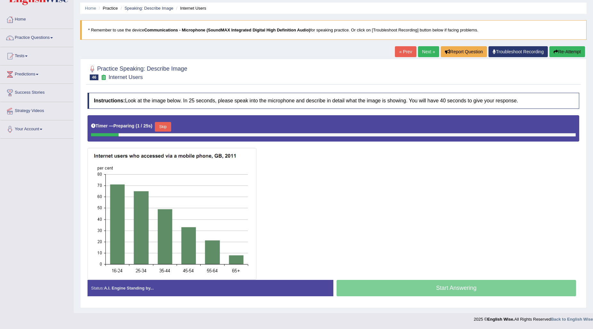
click at [168, 122] on button "Skip" at bounding box center [163, 127] width 16 height 10
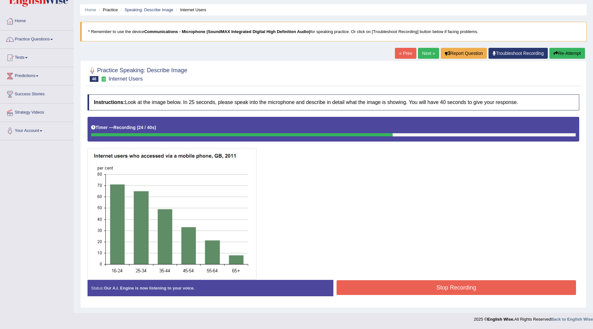
click at [505, 289] on button "Stop Recording" at bounding box center [457, 287] width 240 height 15
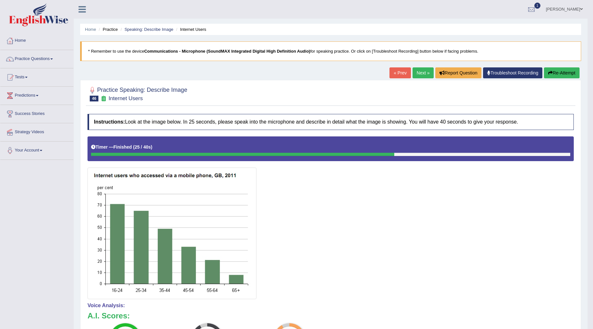
drag, startPoint x: 419, startPoint y: 78, endPoint x: 422, endPoint y: 71, distance: 8.2
click at [419, 78] on link "Next »" at bounding box center [423, 72] width 21 height 11
click at [422, 69] on link "Next »" at bounding box center [423, 72] width 21 height 11
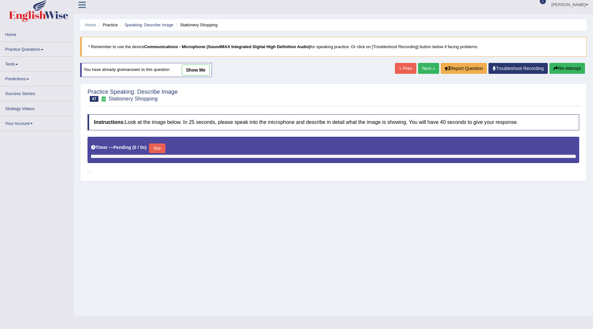
click at [165, 147] on button "Skip" at bounding box center [157, 148] width 16 height 10
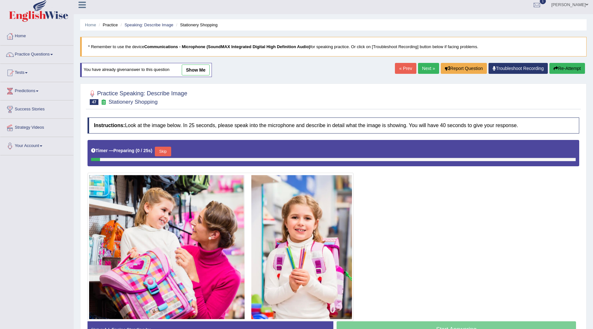
scroll to position [46, 0]
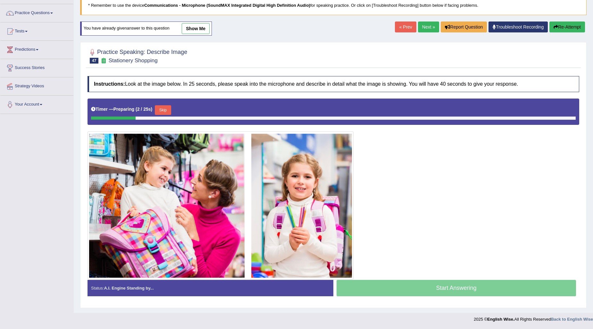
click at [161, 110] on button "Skip" at bounding box center [163, 110] width 16 height 10
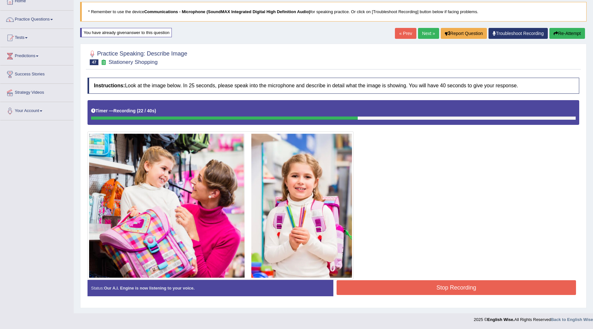
click at [506, 289] on button "Stop Recording" at bounding box center [457, 287] width 240 height 15
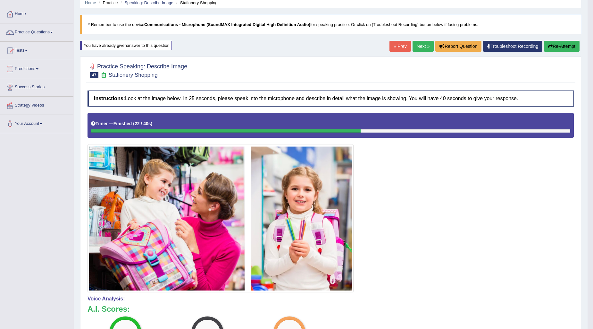
scroll to position [0, 0]
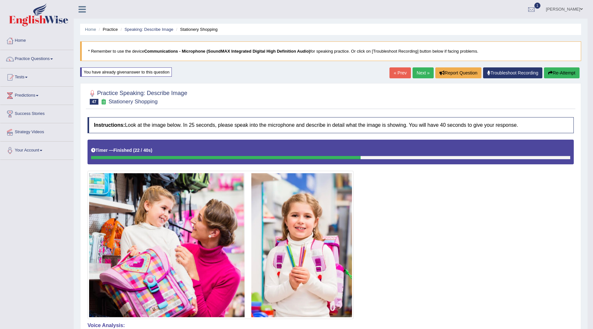
click at [421, 72] on link "Next »" at bounding box center [423, 72] width 21 height 11
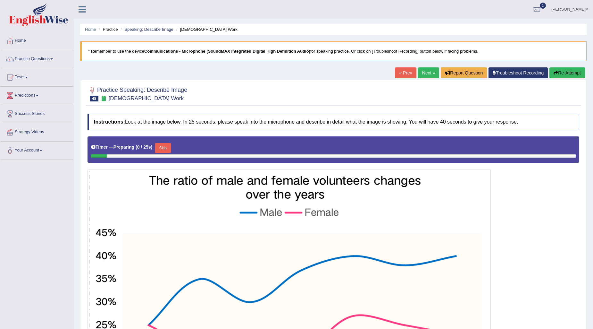
click at [171, 149] on button "Skip" at bounding box center [163, 148] width 16 height 10
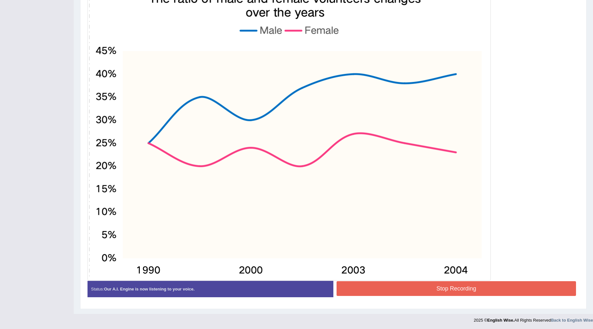
scroll to position [181, 0]
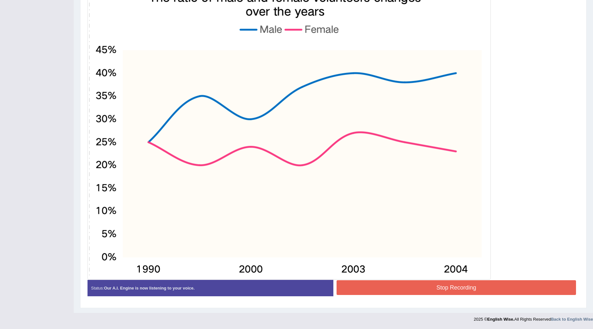
click at [451, 290] on button "Stop Recording" at bounding box center [457, 287] width 240 height 15
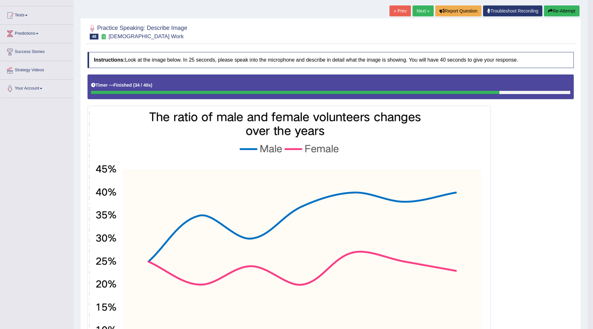
scroll to position [62, 0]
click at [424, 9] on link "Next »" at bounding box center [423, 11] width 21 height 11
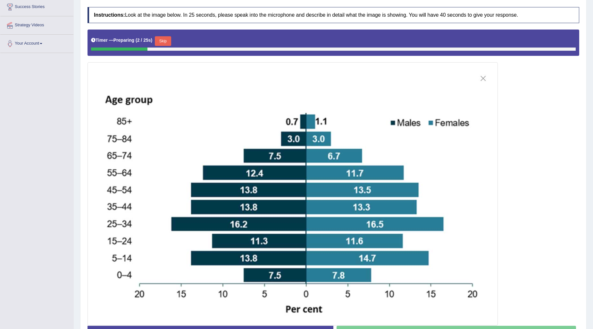
drag, startPoint x: 161, startPoint y: 42, endPoint x: 174, endPoint y: 41, distance: 13.2
click at [162, 42] on button "Skip" at bounding box center [163, 41] width 16 height 10
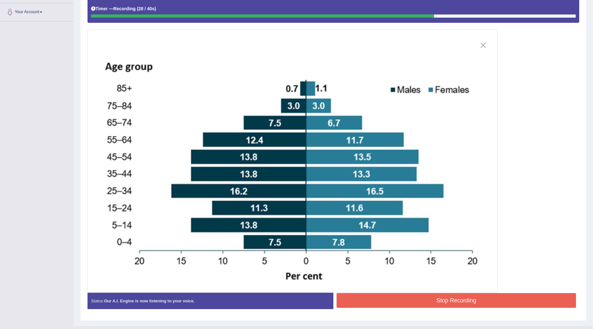
scroll to position [151, 0]
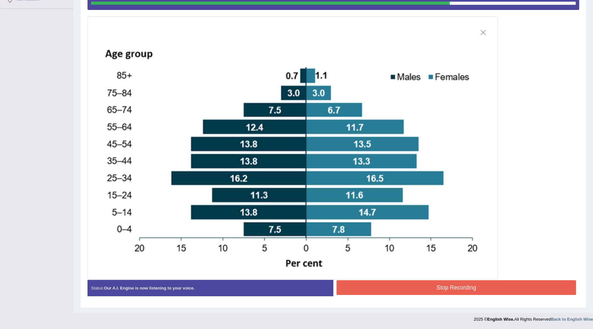
click at [438, 287] on button "Stop Recording" at bounding box center [457, 287] width 240 height 15
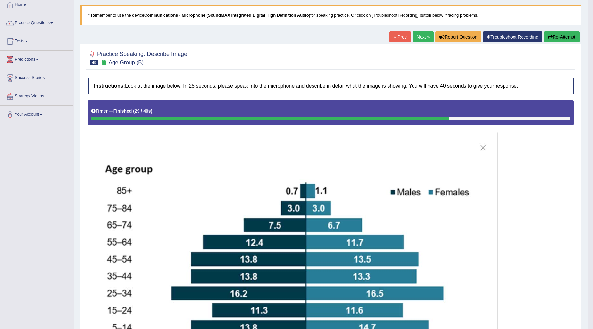
scroll to position [11, 0]
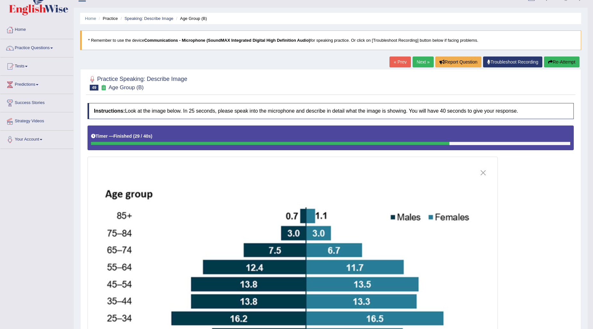
click at [419, 64] on link "Next »" at bounding box center [423, 61] width 21 height 11
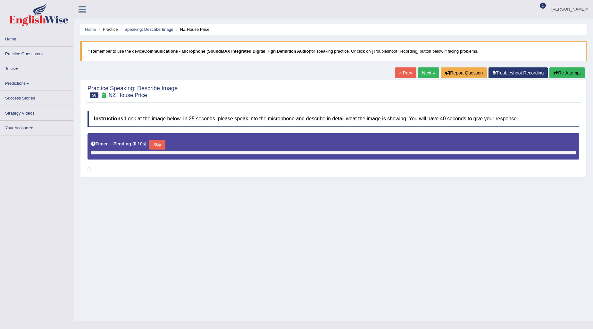
click at [159, 143] on button "Skip" at bounding box center [157, 145] width 16 height 10
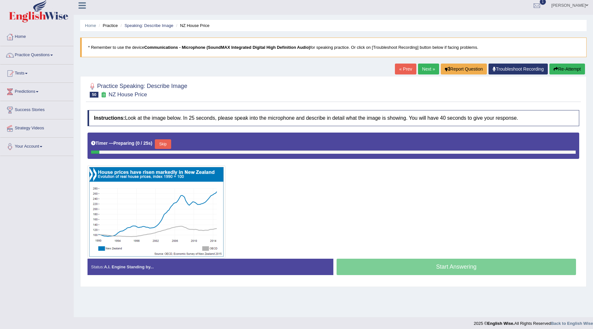
scroll to position [8, 0]
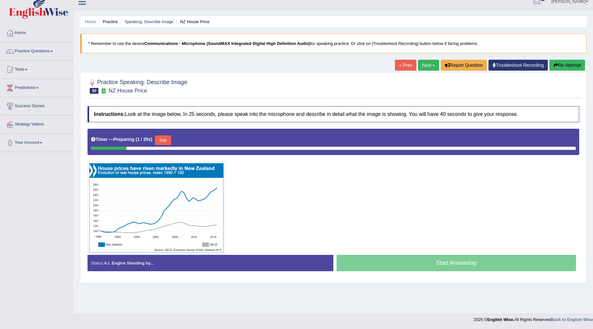
click at [166, 141] on button "Skip" at bounding box center [163, 140] width 16 height 10
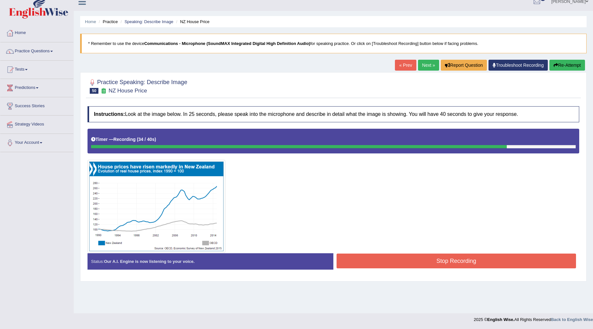
click at [428, 265] on button "Stop Recording" at bounding box center [457, 260] width 240 height 15
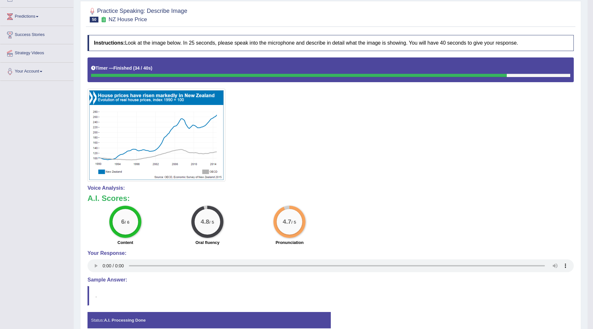
scroll to position [43, 0]
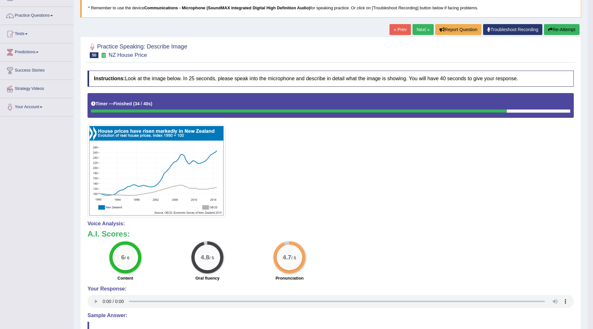
click at [422, 31] on link "Next »" at bounding box center [423, 29] width 21 height 11
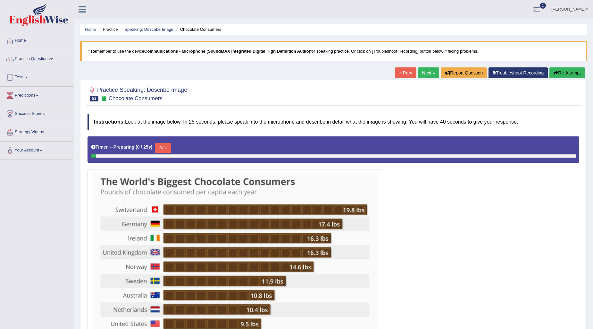
click at [158, 147] on button "Skip" at bounding box center [163, 148] width 16 height 10
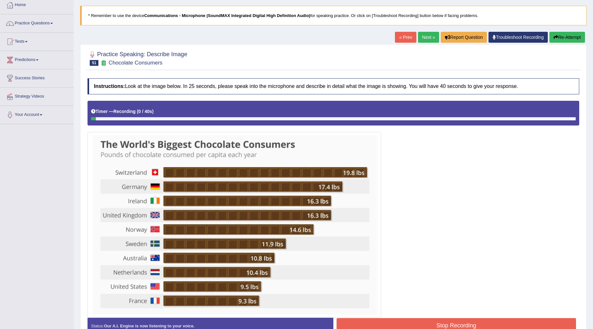
scroll to position [71, 0]
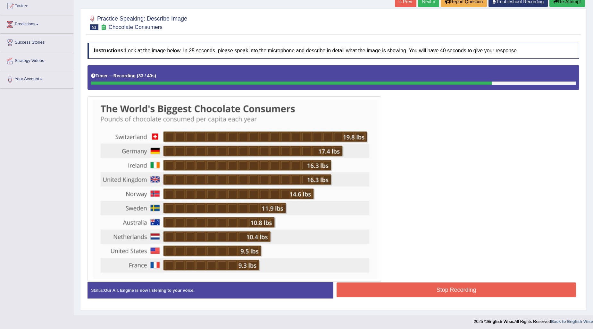
click at [497, 293] on button "Stop Recording" at bounding box center [457, 289] width 240 height 15
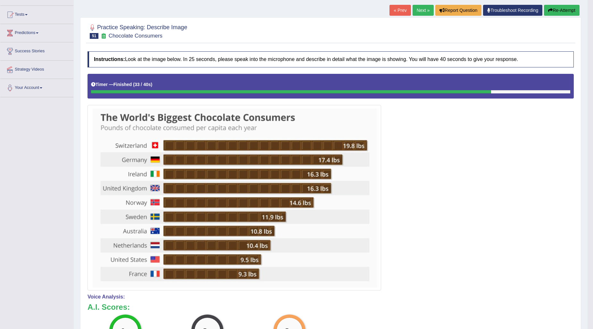
scroll to position [5, 0]
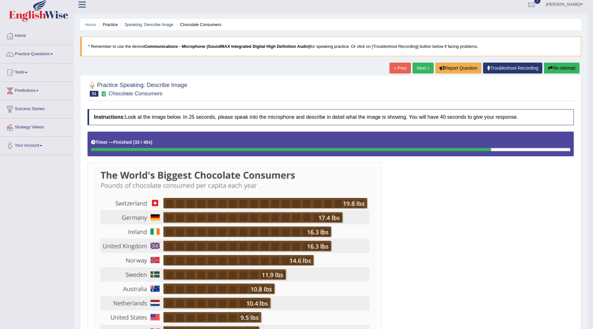
click at [423, 72] on link "Next »" at bounding box center [423, 68] width 21 height 11
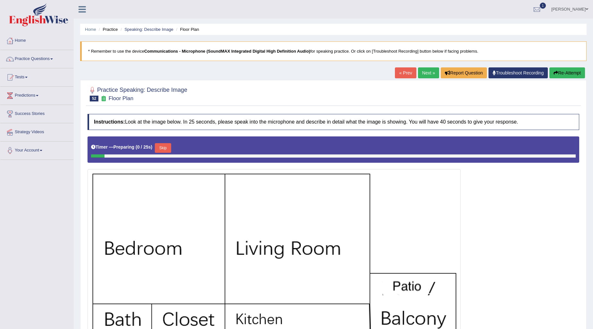
click at [171, 143] on button "Skip" at bounding box center [163, 148] width 16 height 10
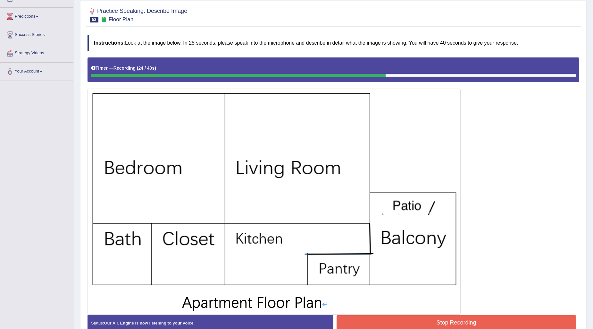
scroll to position [114, 0]
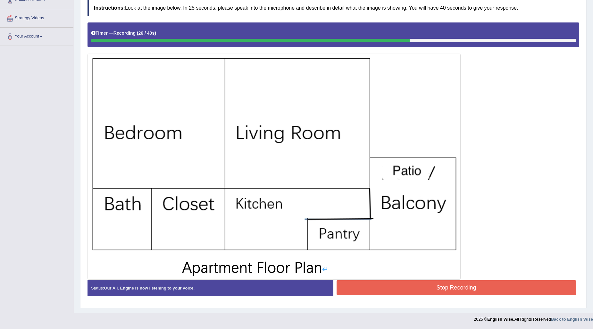
click at [505, 287] on button "Stop Recording" at bounding box center [457, 287] width 240 height 15
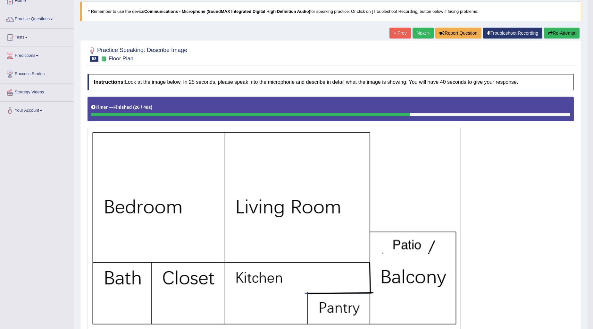
scroll to position [0, 0]
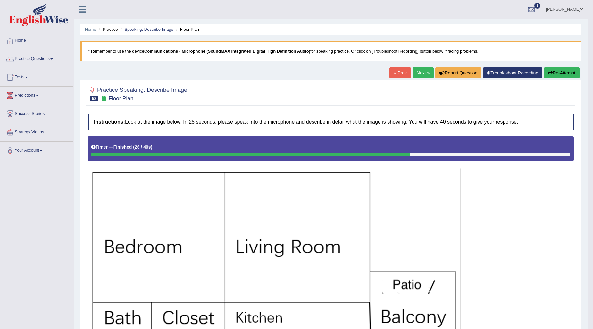
click at [418, 72] on link "Next »" at bounding box center [423, 72] width 21 height 11
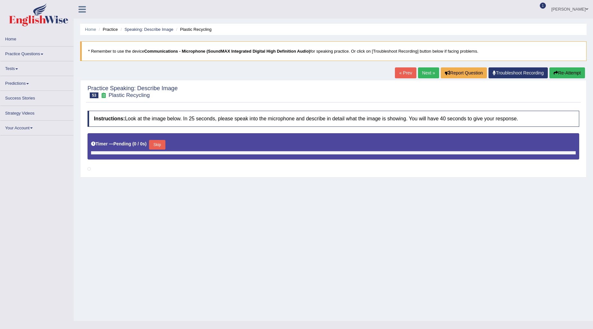
click at [156, 142] on button "Skip" at bounding box center [157, 145] width 16 height 10
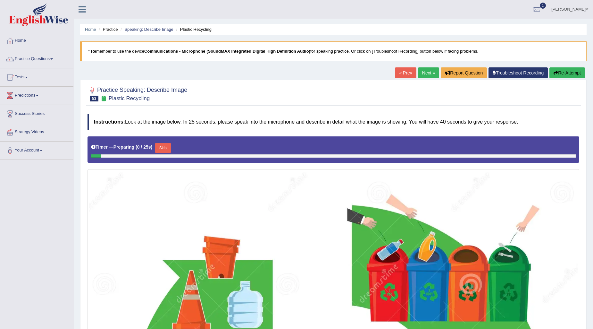
scroll to position [71, 0]
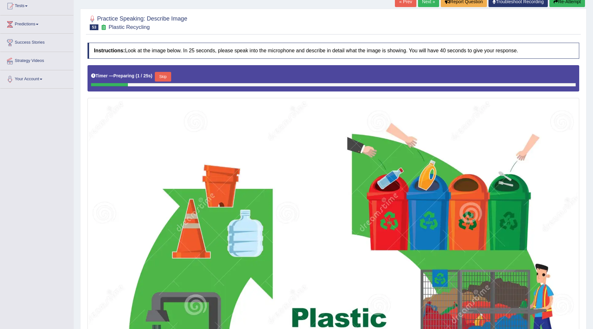
click at [163, 75] on button "Skip" at bounding box center [163, 77] width 16 height 10
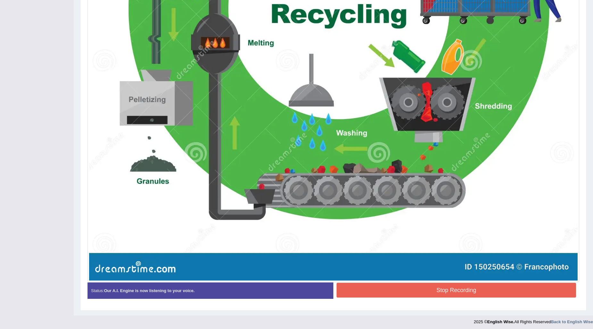
scroll to position [408, 0]
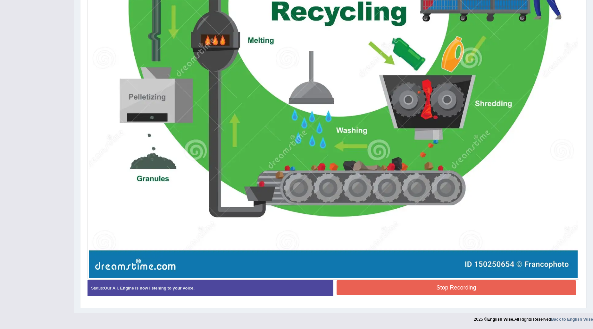
click at [429, 287] on button "Stop Recording" at bounding box center [457, 287] width 240 height 15
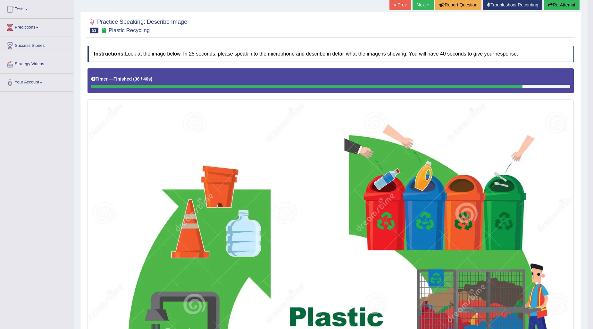
scroll to position [32, 0]
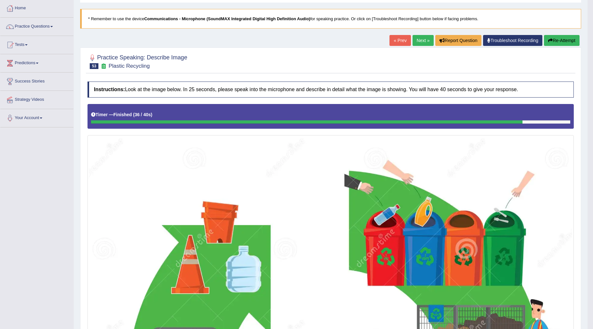
click at [422, 40] on link "Next »" at bounding box center [423, 40] width 21 height 11
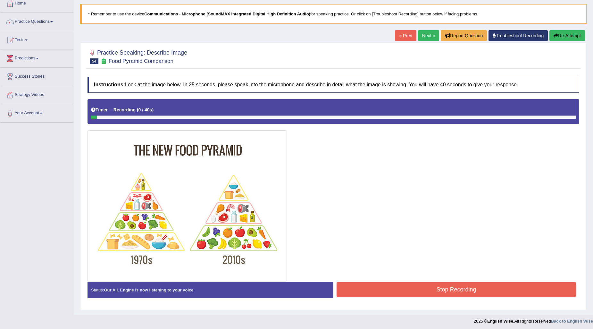
scroll to position [39, 0]
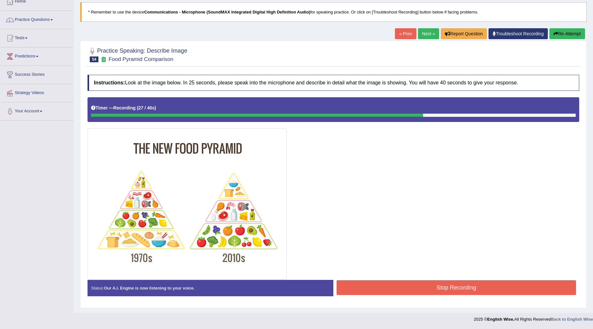
click at [459, 288] on button "Stop Recording" at bounding box center [457, 287] width 240 height 15
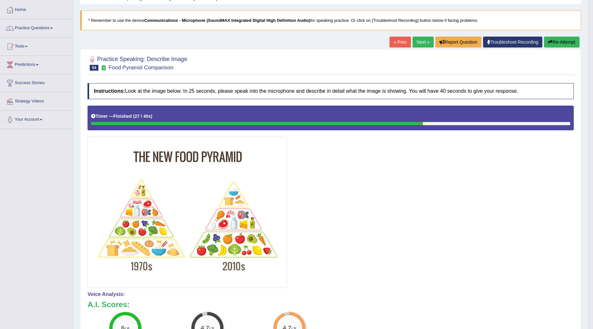
scroll to position [0, 0]
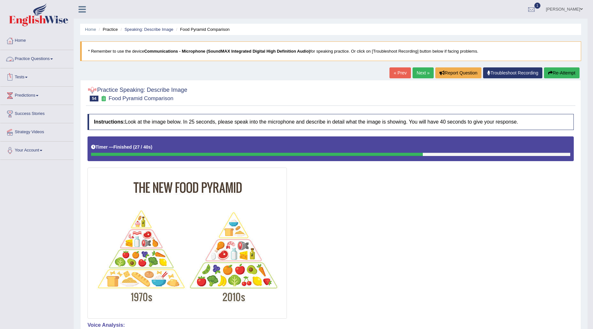
click at [38, 55] on link "Practice Questions" at bounding box center [36, 58] width 73 height 16
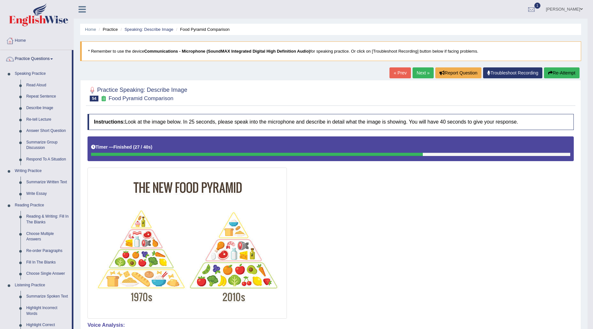
click at [0, 50] on link "Practice Questions" at bounding box center [36, 58] width 72 height 16
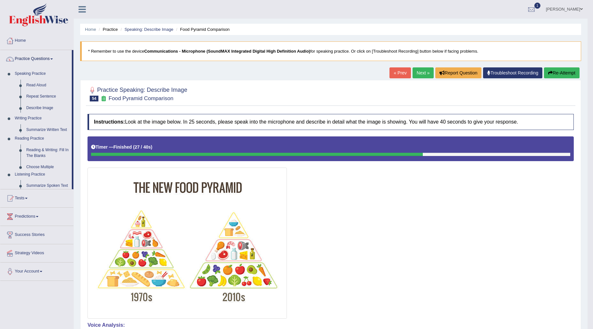
click at [0, 50] on link "Practice Questions" at bounding box center [36, 58] width 72 height 16
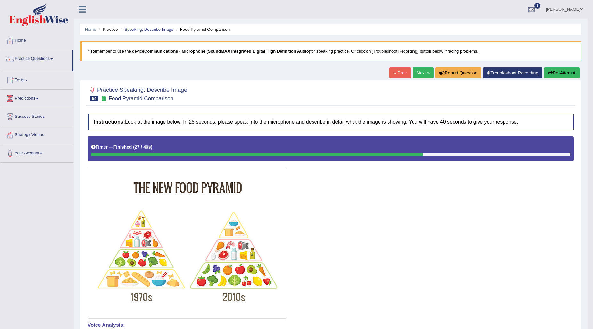
click at [0, 50] on link "Practice Questions" at bounding box center [36, 58] width 72 height 16
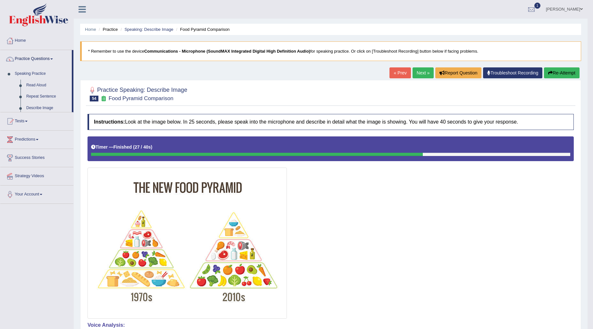
click at [0, 50] on link "Practice Questions" at bounding box center [36, 58] width 72 height 16
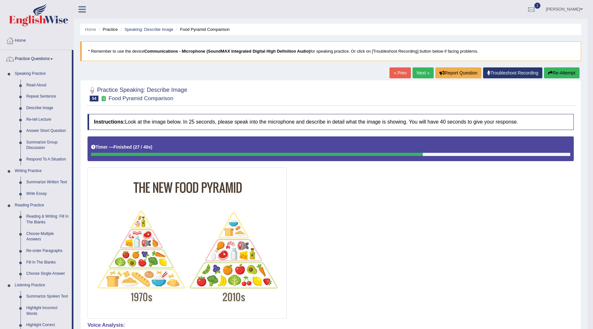
click at [353, 278] on div at bounding box center [331, 227] width 486 height 182
click at [423, 69] on link "Next »" at bounding box center [423, 72] width 21 height 11
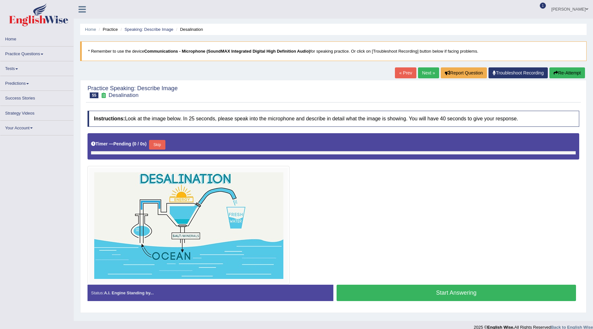
click at [36, 53] on link "Practice Questions" at bounding box center [36, 53] width 73 height 13
click at [36, 52] on link "Practice Questions" at bounding box center [36, 53] width 73 height 13
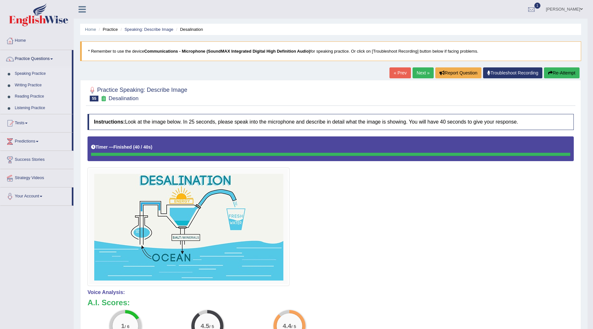
click at [37, 107] on link "Listening Practice" at bounding box center [42, 108] width 60 height 12
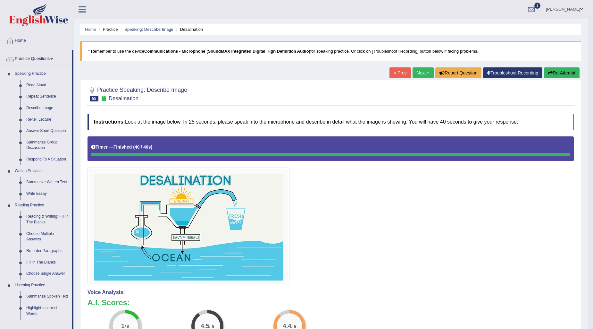
click at [30, 69] on link "Speaking Practice" at bounding box center [42, 74] width 60 height 12
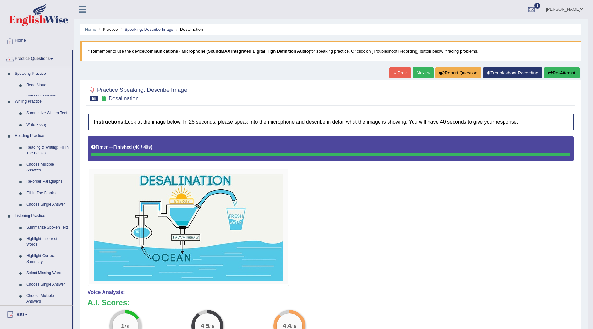
click at [33, 74] on link "Speaking Practice" at bounding box center [42, 74] width 60 height 12
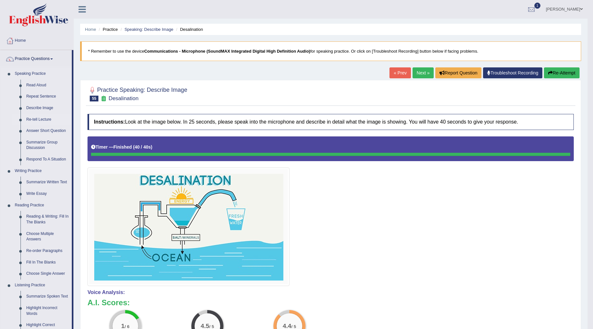
click at [47, 121] on link "Re-tell Lecture" at bounding box center [47, 120] width 48 height 12
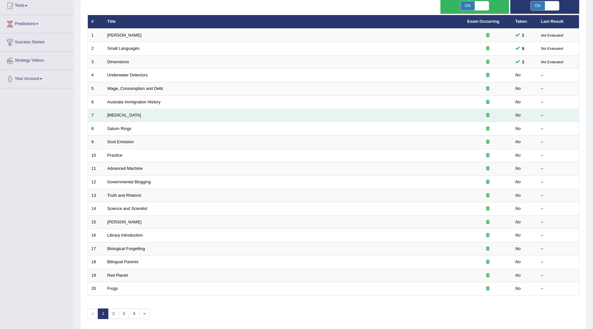
scroll to position [60, 0]
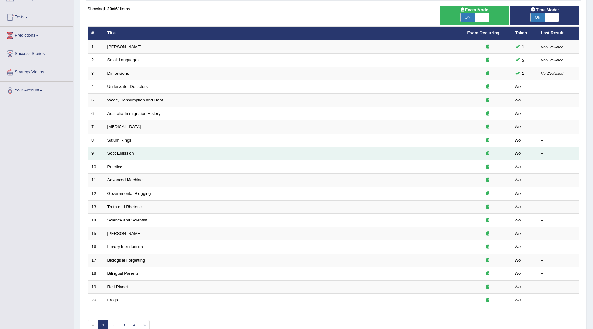
click at [124, 153] on link "Soot Emission" at bounding box center [120, 153] width 27 height 5
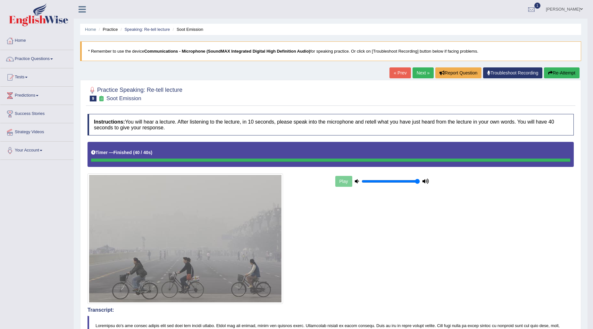
click at [423, 71] on link "Next »" at bounding box center [423, 72] width 21 height 11
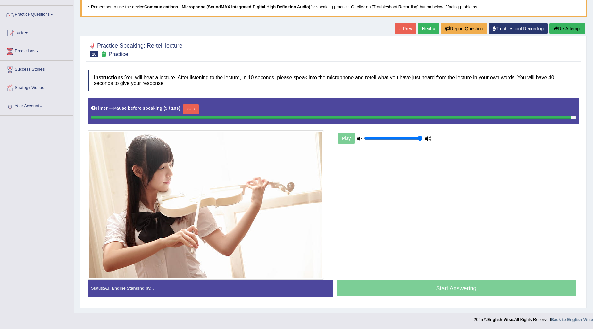
scroll to position [43, 0]
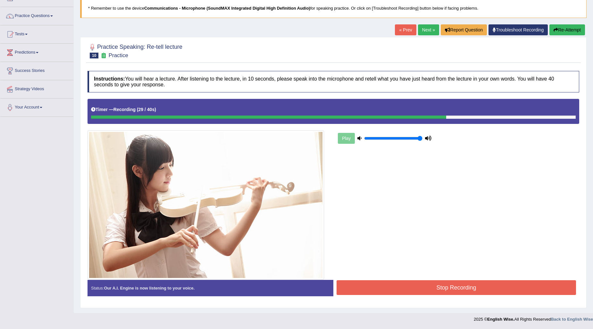
click at [414, 289] on button "Stop Recording" at bounding box center [457, 287] width 240 height 15
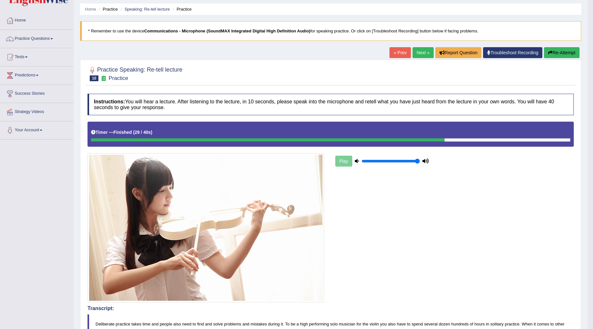
scroll to position [7, 0]
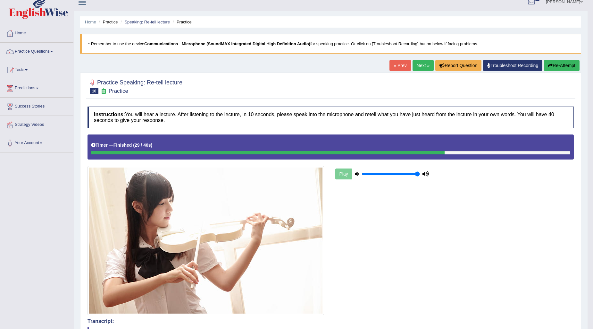
click at [421, 66] on link "Next »" at bounding box center [423, 65] width 21 height 11
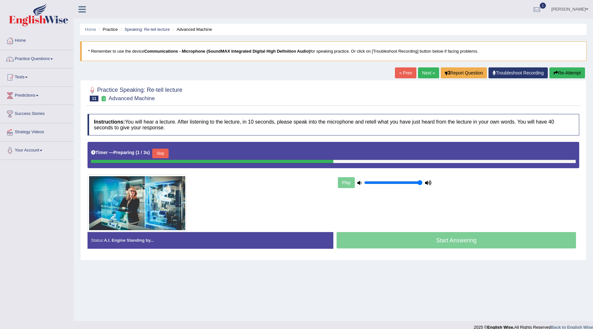
click at [168, 151] on button "Skip" at bounding box center [160, 153] width 16 height 10
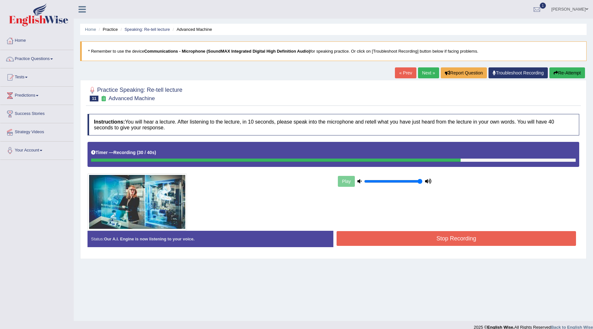
click at [495, 242] on button "Stop Recording" at bounding box center [457, 238] width 240 height 15
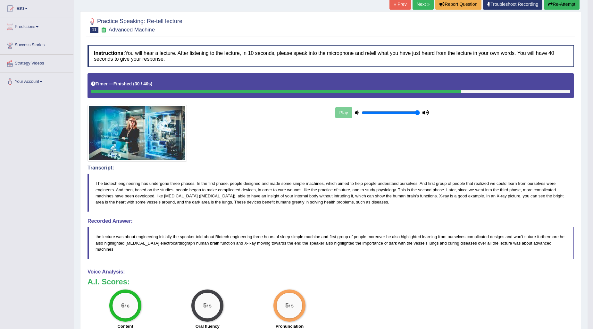
scroll to position [51, 0]
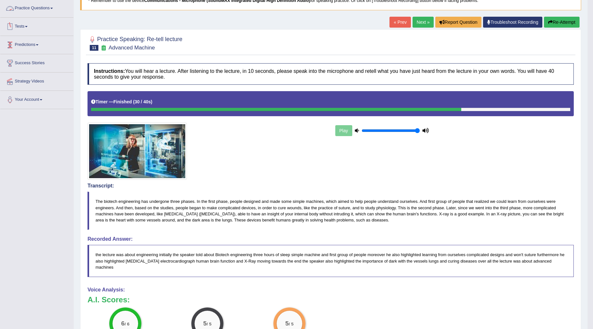
click at [26, 11] on link "Practice Questions" at bounding box center [36, 7] width 73 height 16
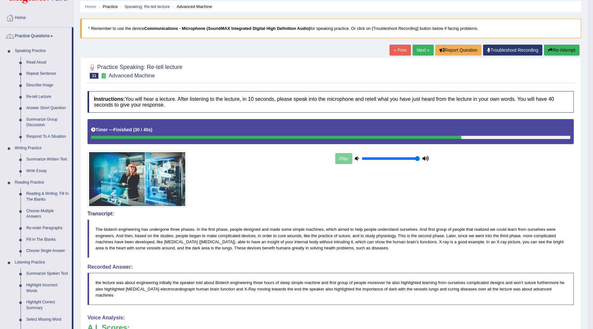
scroll to position [36, 0]
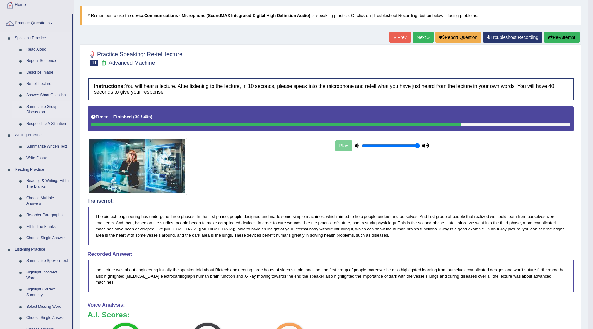
click at [33, 108] on link "Summarize Group Discussion" at bounding box center [47, 109] width 48 height 17
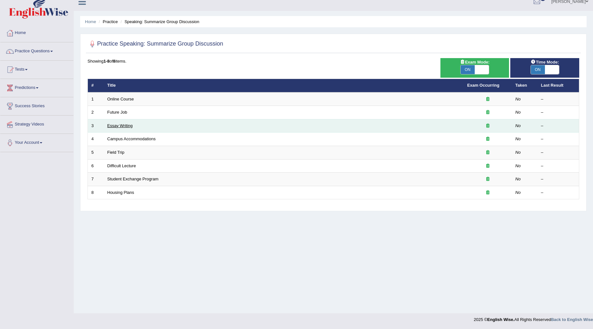
click at [126, 124] on link "Essay Writing" at bounding box center [119, 125] width 25 height 5
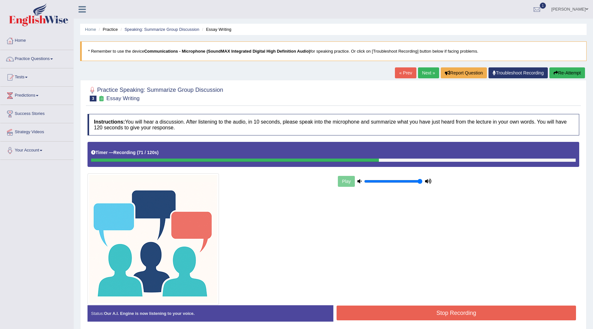
click at [557, 316] on button "Stop Recording" at bounding box center [457, 312] width 240 height 15
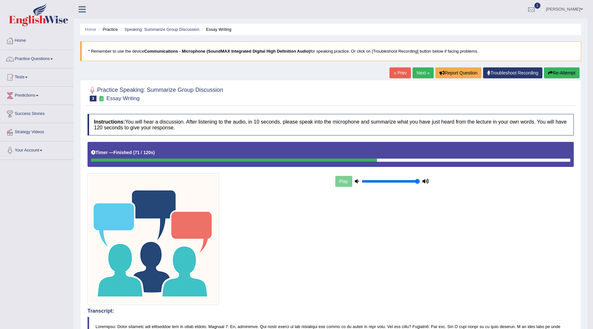
click at [556, 73] on button "Re-Attempt" at bounding box center [562, 72] width 36 height 11
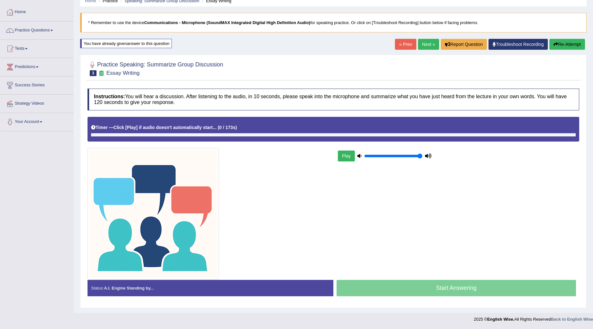
scroll to position [28, 0]
click at [576, 43] on button "Re-Attempt" at bounding box center [568, 44] width 36 height 11
drag, startPoint x: 362, startPoint y: 136, endPoint x: 567, endPoint y: 130, distance: 205.3
click at [567, 130] on div "Timer — Playing ( 2 / 173s ) Skip" at bounding box center [334, 129] width 492 height 25
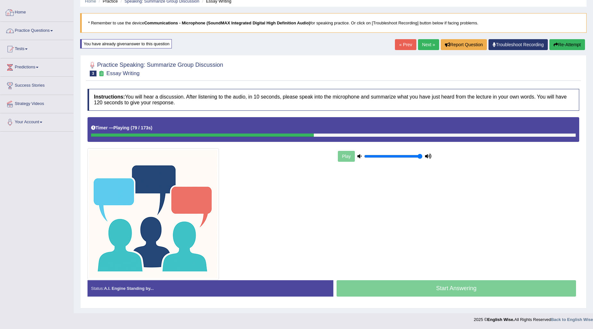
click at [42, 29] on link "Practice Questions" at bounding box center [36, 30] width 73 height 16
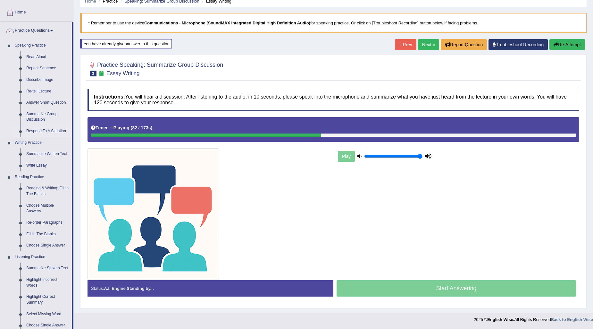
click at [36, 132] on link "Respond To A Situation" at bounding box center [47, 131] width 48 height 12
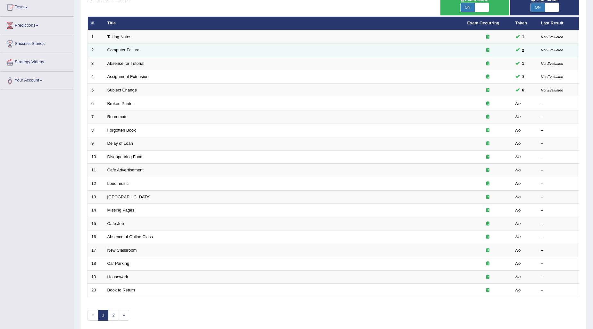
scroll to position [71, 0]
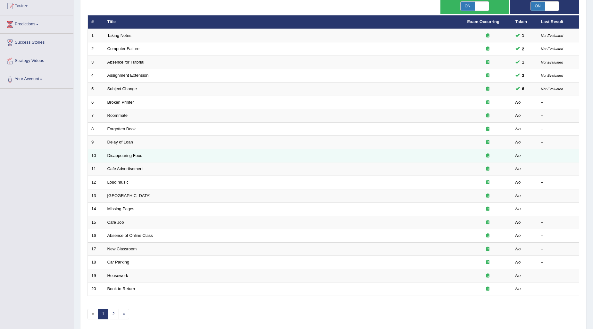
click at [132, 158] on td "Disappearing Food" at bounding box center [284, 155] width 360 height 13
click at [131, 156] on link "Disappearing Food" at bounding box center [124, 155] width 35 height 5
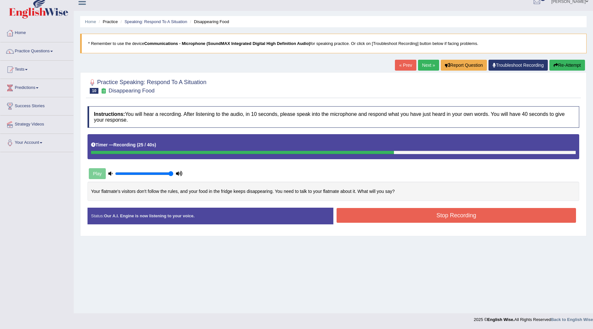
click at [461, 219] on button "Stop Recording" at bounding box center [457, 215] width 240 height 15
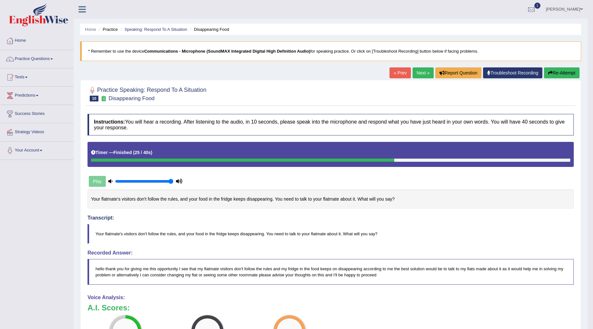
click at [425, 74] on link "Next »" at bounding box center [423, 72] width 21 height 11
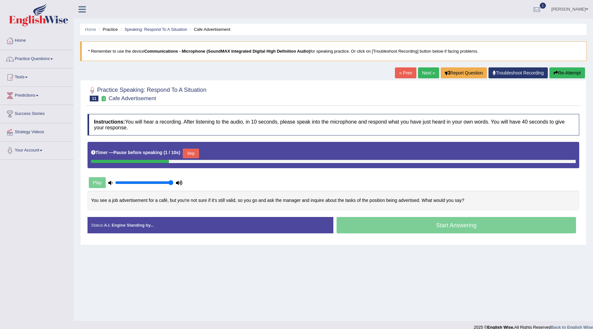
click at [193, 150] on button "Skip" at bounding box center [191, 153] width 16 height 10
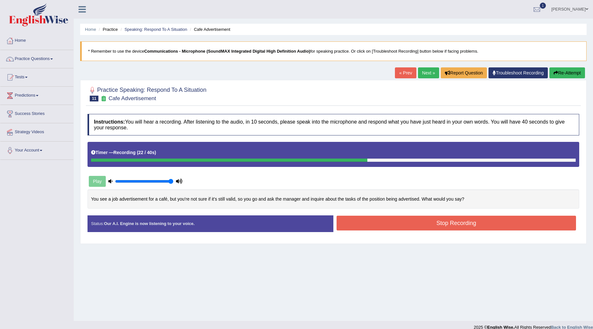
click at [478, 224] on button "Stop Recording" at bounding box center [457, 223] width 240 height 15
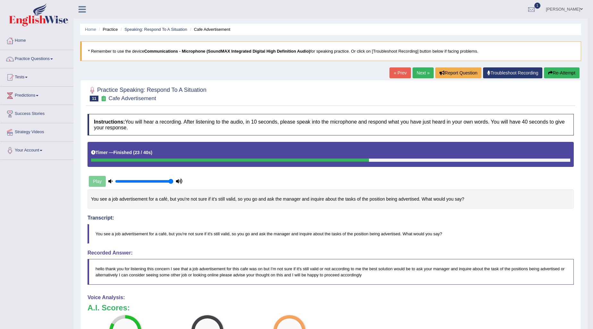
click at [560, 68] on button "Re-Attempt" at bounding box center [562, 72] width 36 height 11
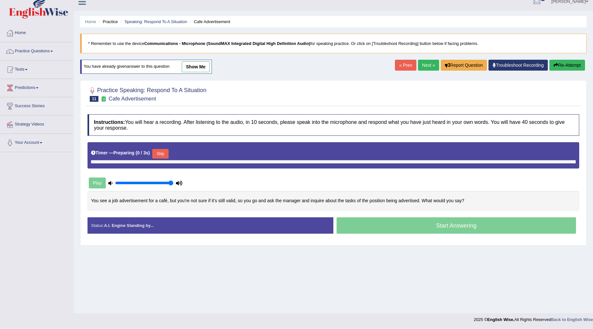
scroll to position [8, 0]
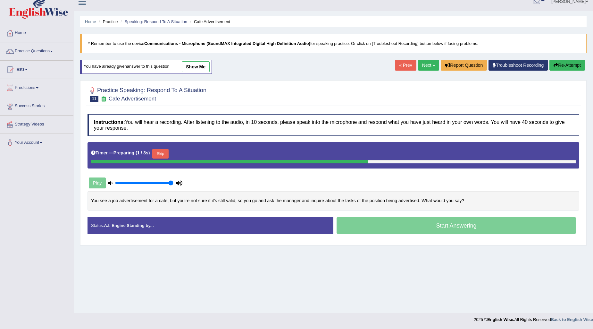
click at [163, 153] on button "Skip" at bounding box center [160, 154] width 16 height 10
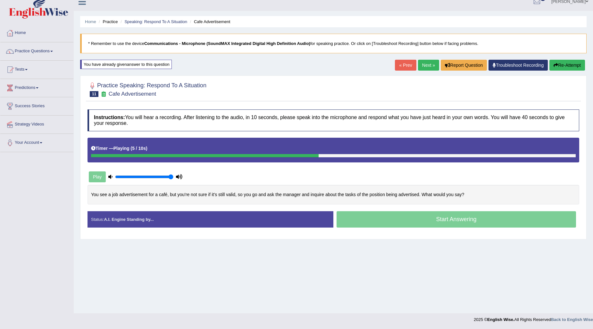
click at [89, 181] on div "Play" at bounding box center [136, 177] width 96 height 16
click at [181, 175] on icon at bounding box center [179, 176] width 6 height 4
click at [109, 176] on icon at bounding box center [110, 176] width 4 height 4
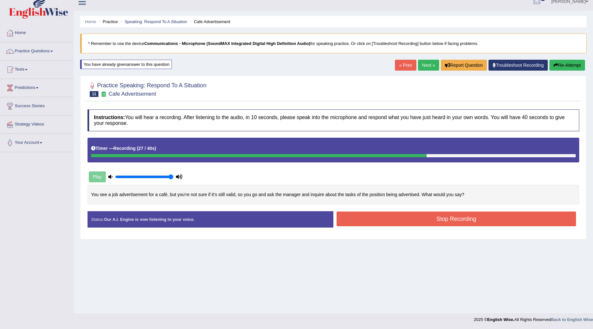
click at [443, 213] on button "Stop Recording" at bounding box center [457, 218] width 240 height 15
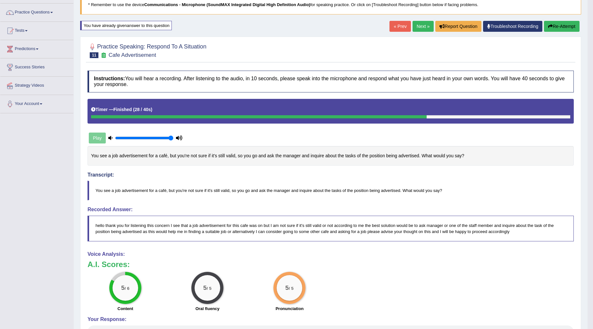
scroll to position [43, 0]
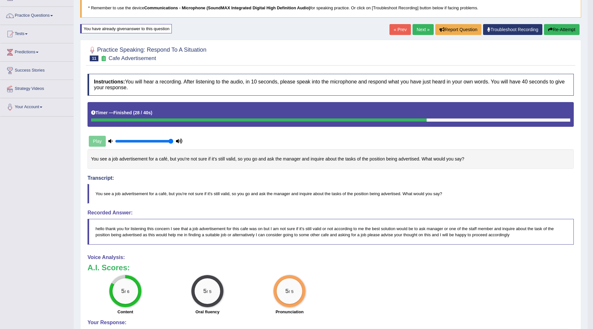
click at [416, 29] on link "Next »" at bounding box center [423, 29] width 21 height 11
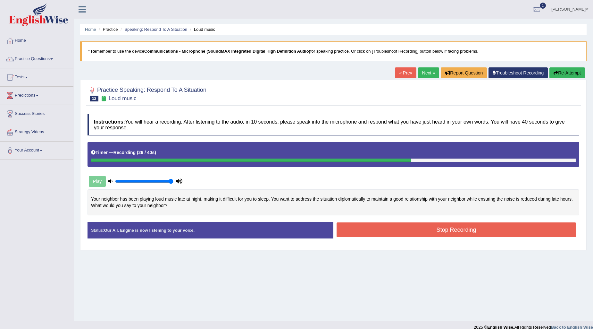
click at [579, 69] on button "Re-Attempt" at bounding box center [568, 72] width 36 height 11
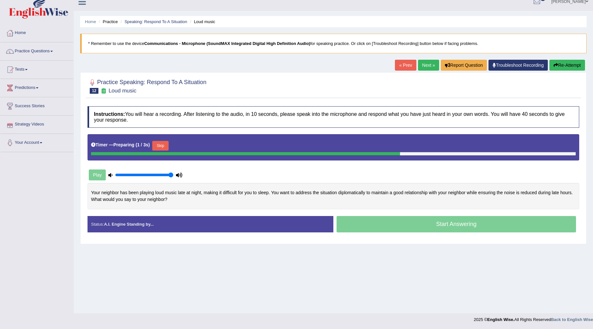
click at [157, 148] on button "Skip" at bounding box center [160, 146] width 16 height 10
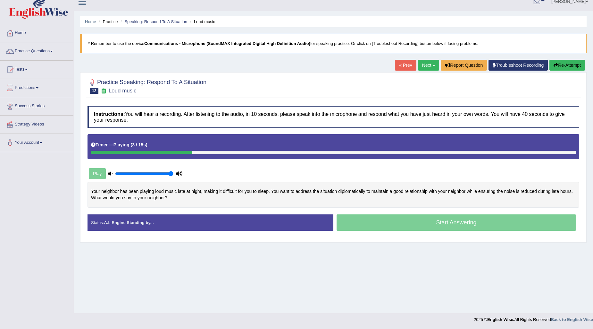
drag, startPoint x: 155, startPoint y: 152, endPoint x: 551, endPoint y: 133, distance: 396.2
click at [551, 133] on div "Instructions: You will hear a recording. After listening to the audio, in 10 se…" at bounding box center [333, 171] width 495 height 136
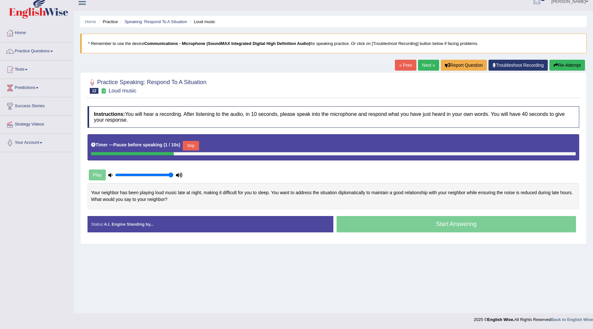
click at [191, 142] on button "Skip" at bounding box center [191, 146] width 16 height 10
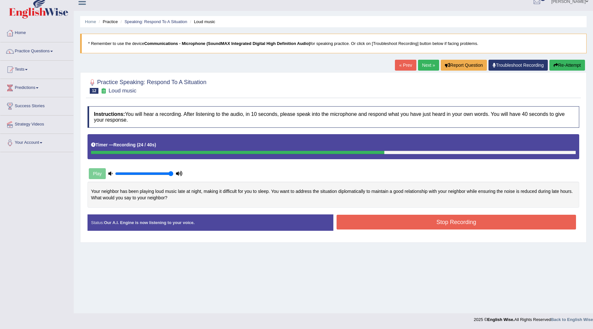
click at [427, 223] on button "Stop Recording" at bounding box center [457, 222] width 240 height 15
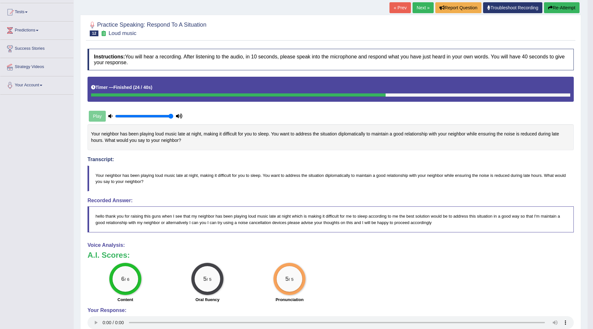
scroll to position [71, 0]
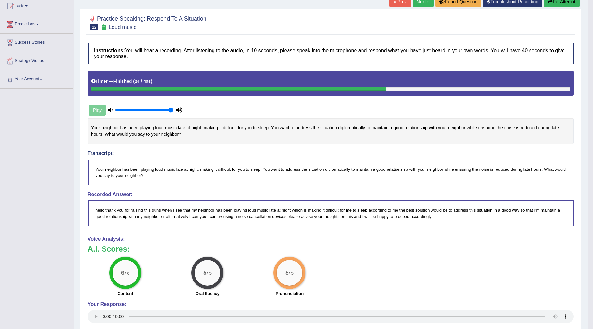
click at [422, 5] on link "Next »" at bounding box center [423, 1] width 21 height 11
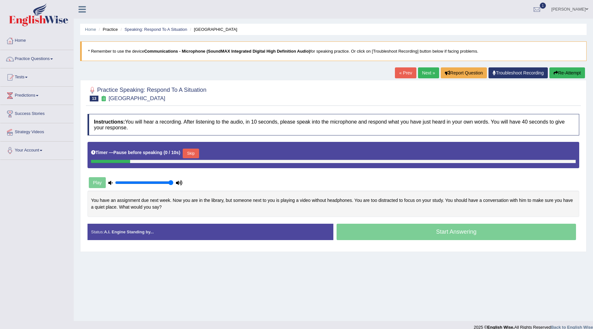
click at [198, 152] on button "Skip" at bounding box center [191, 153] width 16 height 10
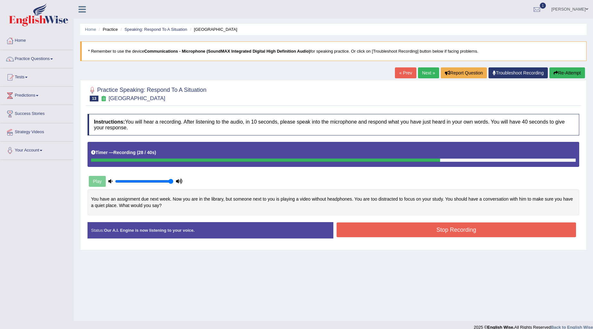
click at [508, 224] on button "Stop Recording" at bounding box center [457, 229] width 240 height 15
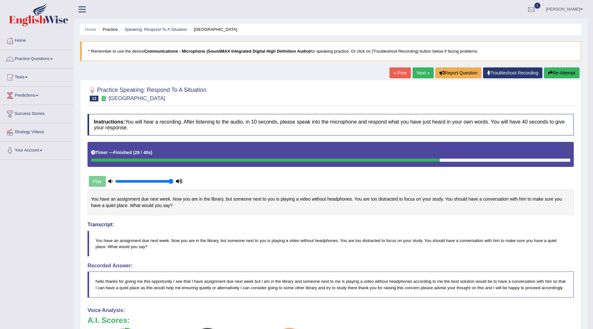
click at [562, 70] on button "Re-Attempt" at bounding box center [562, 72] width 36 height 11
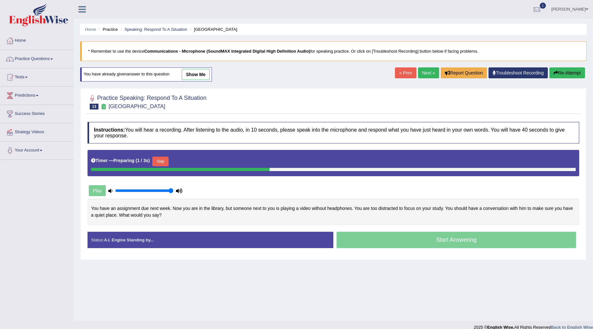
click at [164, 161] on button "Skip" at bounding box center [160, 161] width 16 height 10
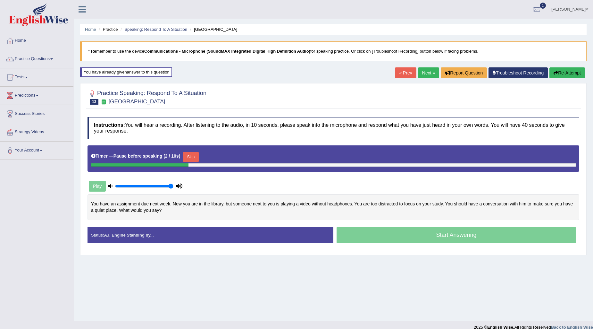
click at [196, 156] on button "Skip" at bounding box center [191, 157] width 16 height 10
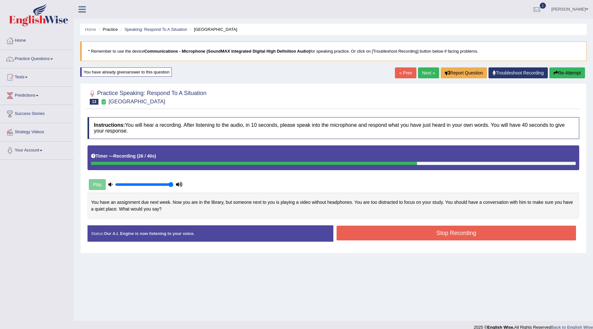
click at [543, 232] on button "Stop Recording" at bounding box center [457, 232] width 240 height 15
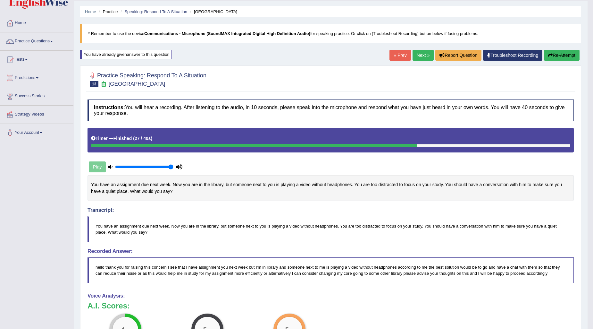
scroll to position [14, 0]
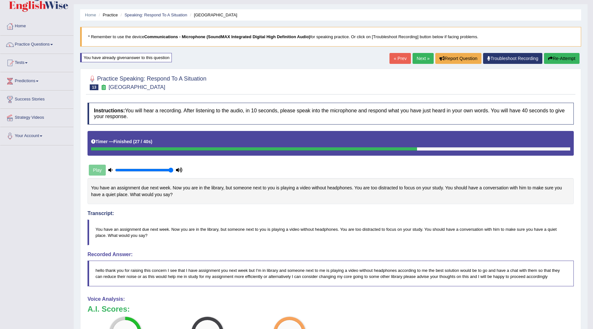
click at [421, 62] on link "Next »" at bounding box center [423, 58] width 21 height 11
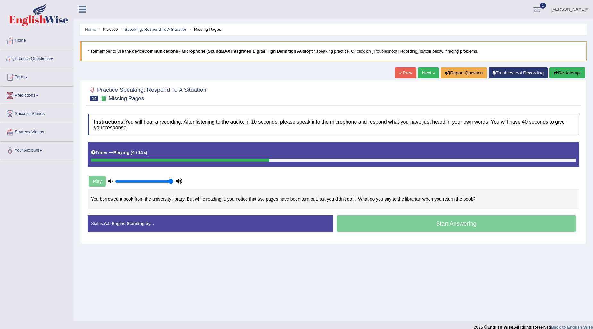
drag, startPoint x: 211, startPoint y: 162, endPoint x: 568, endPoint y: 151, distance: 357.4
click at [548, 151] on div "Timer — Playing ( 4 / 11s ) Skip" at bounding box center [334, 154] width 492 height 25
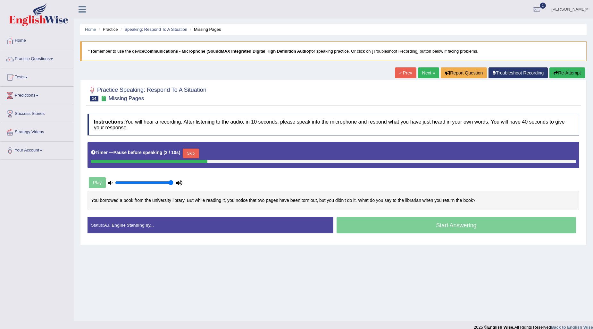
click at [191, 153] on button "Skip" at bounding box center [191, 153] width 16 height 10
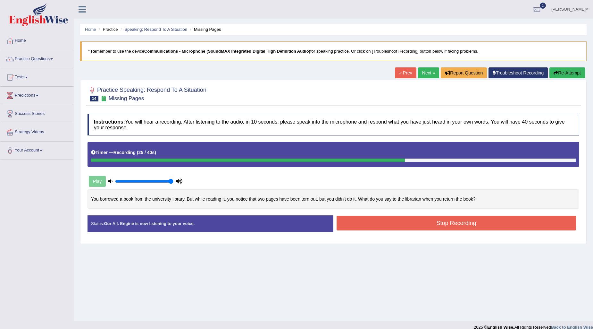
click at [366, 222] on button "Stop Recording" at bounding box center [457, 223] width 240 height 15
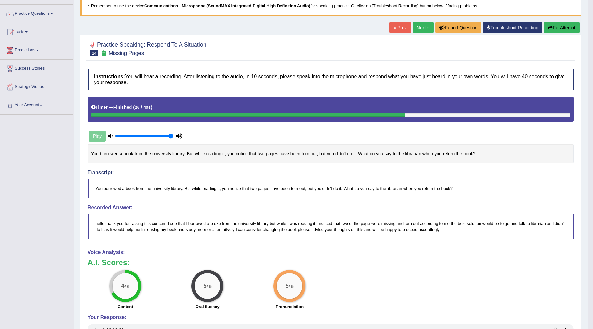
scroll to position [36, 0]
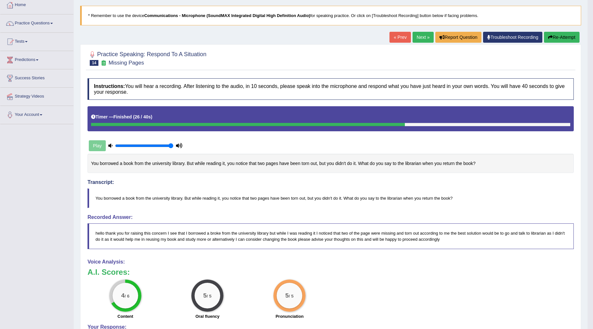
click at [558, 33] on button "Re-Attempt" at bounding box center [562, 37] width 36 height 11
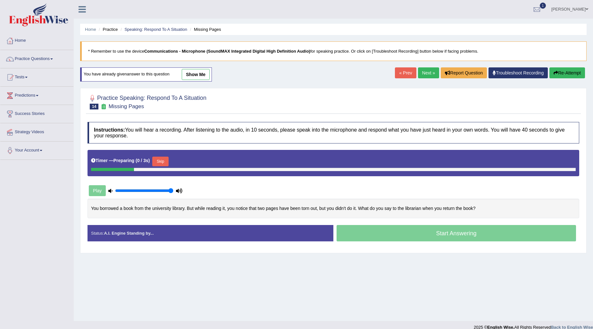
click at [420, 72] on div "« Prev Next » Report Question Troubleshoot Recording Re-Attempt" at bounding box center [491, 73] width 192 height 13
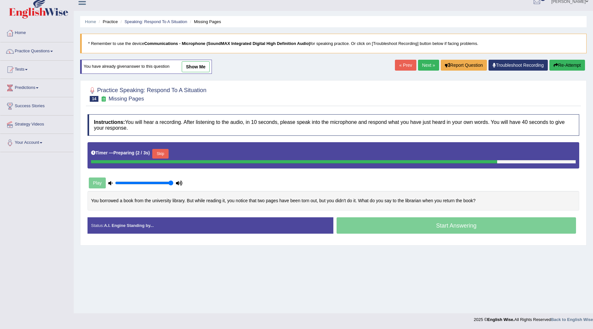
click at [160, 154] on button "Skip" at bounding box center [160, 154] width 16 height 10
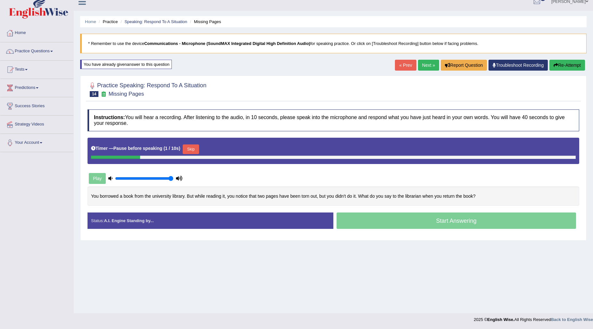
click at [189, 150] on button "Skip" at bounding box center [191, 149] width 16 height 10
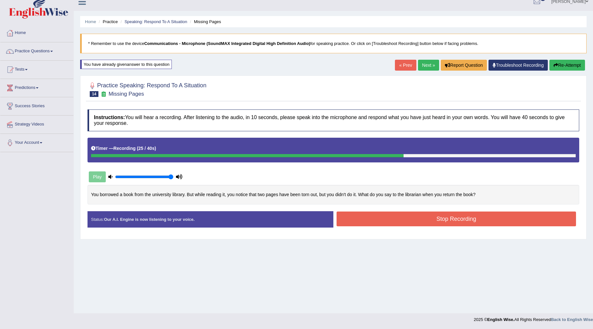
click at [389, 221] on button "Stop Recording" at bounding box center [457, 218] width 240 height 15
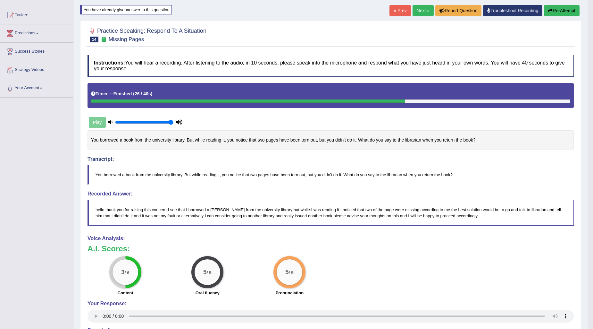
scroll to position [17, 0]
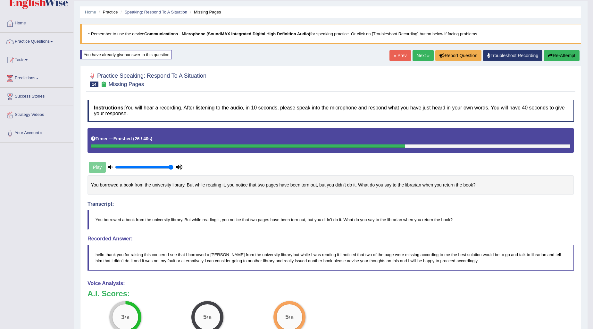
click at [559, 59] on button "Re-Attempt" at bounding box center [562, 55] width 36 height 11
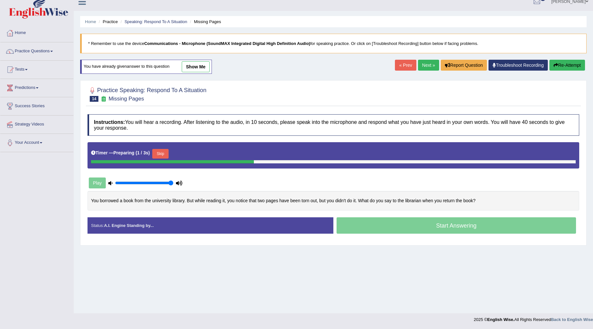
click at [161, 156] on button "Skip" at bounding box center [160, 154] width 16 height 10
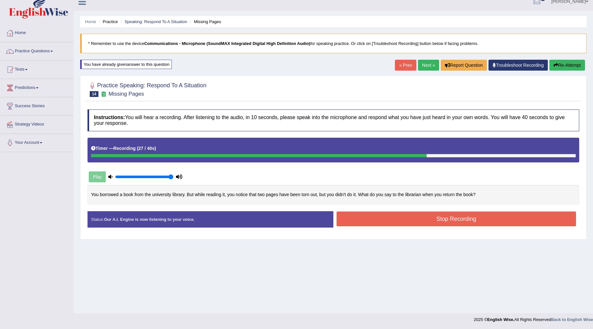
click at [437, 214] on button "Stop Recording" at bounding box center [457, 218] width 240 height 15
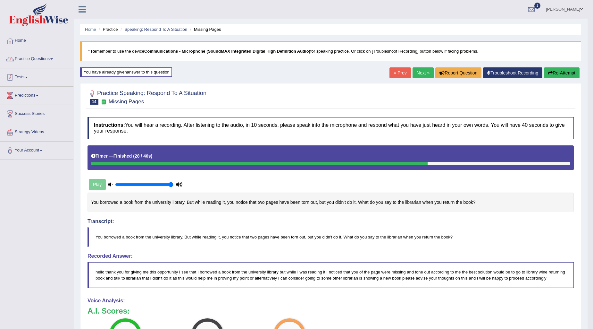
click at [44, 60] on link "Practice Questions" at bounding box center [36, 58] width 73 height 16
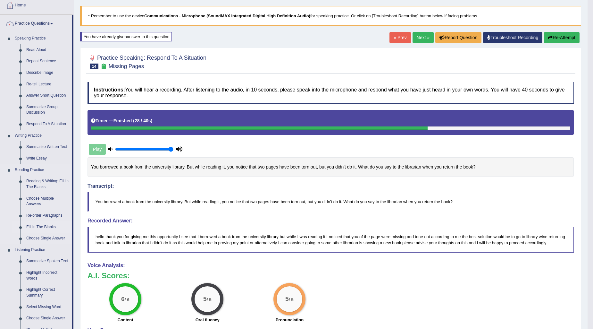
scroll to position [36, 0]
click at [34, 146] on link "Summarize Written Text" at bounding box center [47, 147] width 48 height 12
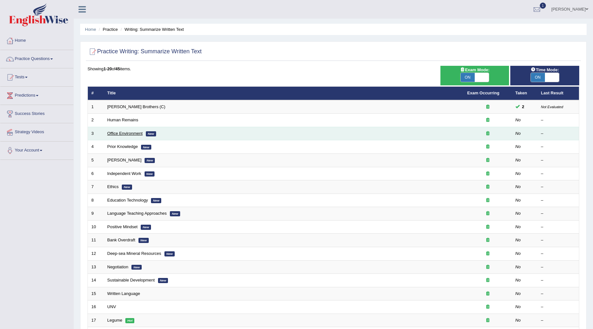
click at [141, 133] on link "Office Environment" at bounding box center [124, 133] width 35 height 5
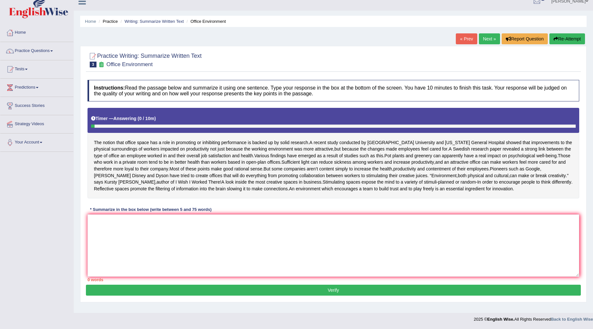
scroll to position [15, 0]
click at [236, 239] on textarea at bounding box center [334, 245] width 492 height 62
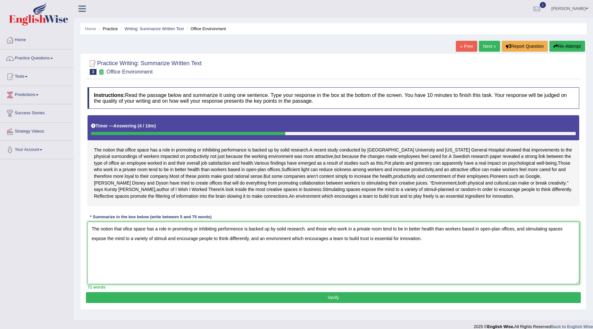
scroll to position [0, 0]
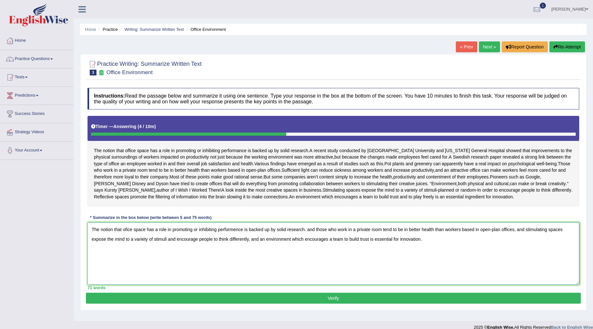
click at [307, 243] on textarea "The notion that ofice space has a role in promoting or inhibiting performence i…" at bounding box center [334, 253] width 492 height 62
type textarea "The notion that ofice space has a role in promoting or inhibiting performence i…"
click at [399, 303] on button "Verify" at bounding box center [333, 297] width 495 height 11
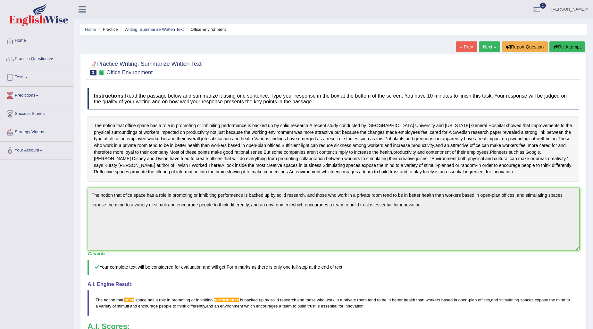
click at [553, 52] on div "« Prev Next » Report Question Re-Attempt" at bounding box center [521, 47] width 131 height 13
click at [555, 50] on button "Re-Attempt" at bounding box center [568, 46] width 36 height 11
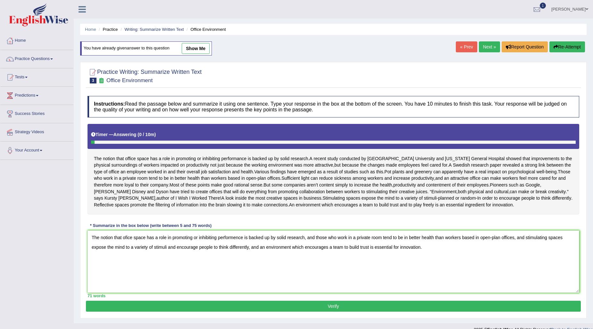
click at [236, 250] on textarea "The notion that ofice space has a role in promoting or inhibiting performence i…" at bounding box center [334, 261] width 492 height 62
click at [127, 250] on textarea "The notion that ofice space has a role in promoting or inhibiting performance i…" at bounding box center [334, 261] width 492 height 62
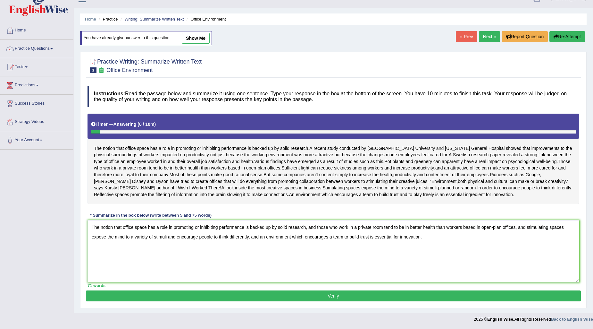
scroll to position [23, 0]
type textarea "The notion that office space has a role in promoting or inhibiting performance …"
click at [310, 301] on div "Practice Writing: Summarize Written Text 3 Office Environment Instructions: Rea…" at bounding box center [333, 180] width 507 height 256
click at [310, 300] on button "Verify" at bounding box center [333, 295] width 495 height 11
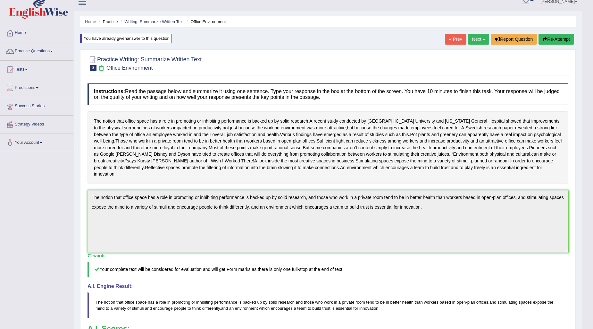
scroll to position [0, 0]
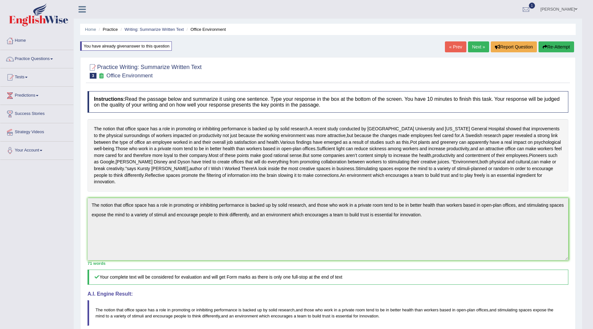
click at [576, 5] on link "[PERSON_NAME]" at bounding box center [559, 8] width 47 height 17
click at [531, 84] on link "Log out" at bounding box center [546, 83] width 69 height 15
